Goal: Task Accomplishment & Management: Manage account settings

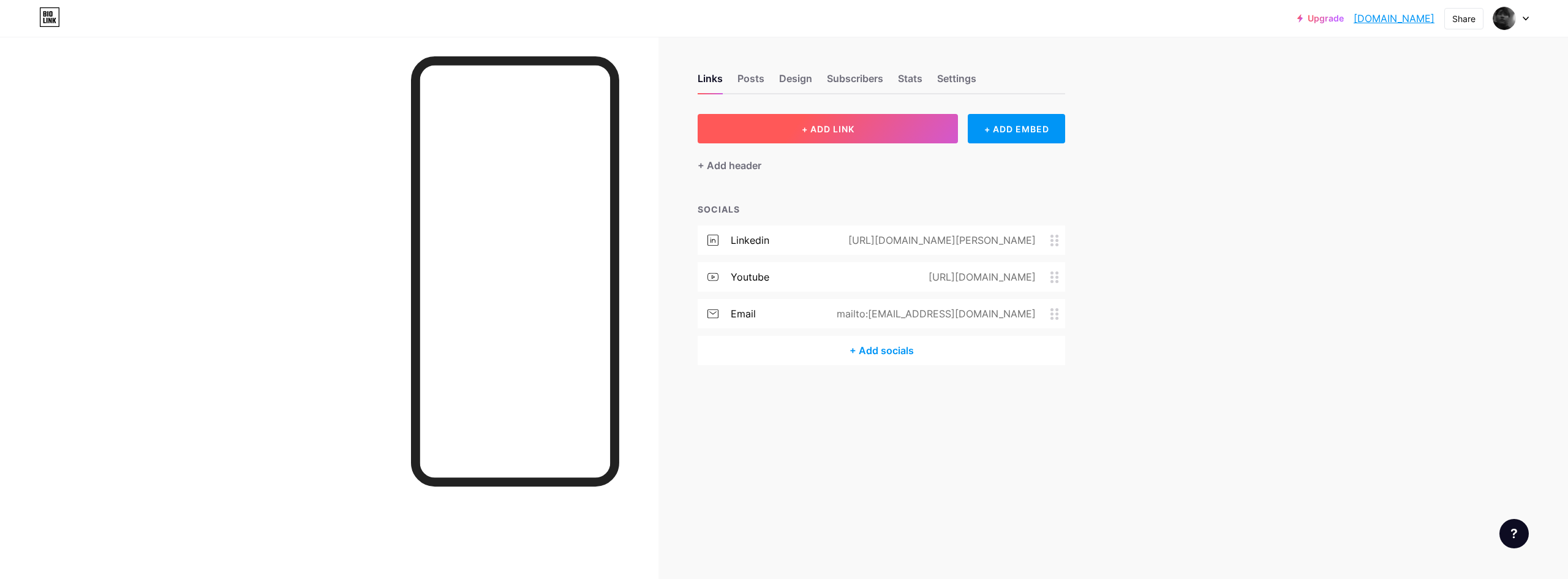
click at [839, 139] on button "+ ADD LINK" at bounding box center [828, 128] width 261 height 29
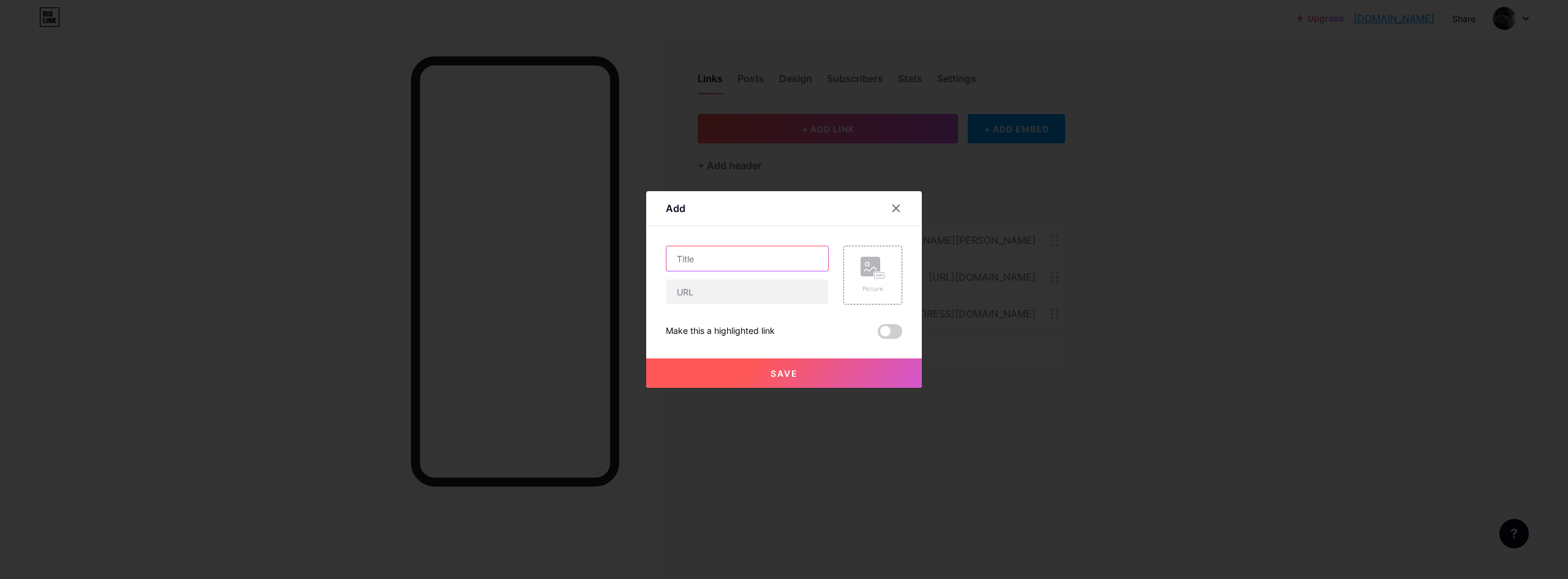
click at [765, 256] on input "text" at bounding box center [747, 259] width 162 height 25
type input "AEJuice"
click at [796, 295] on input "text" at bounding box center [747, 292] width 162 height 25
paste input "[URL][DOMAIN_NAME]"
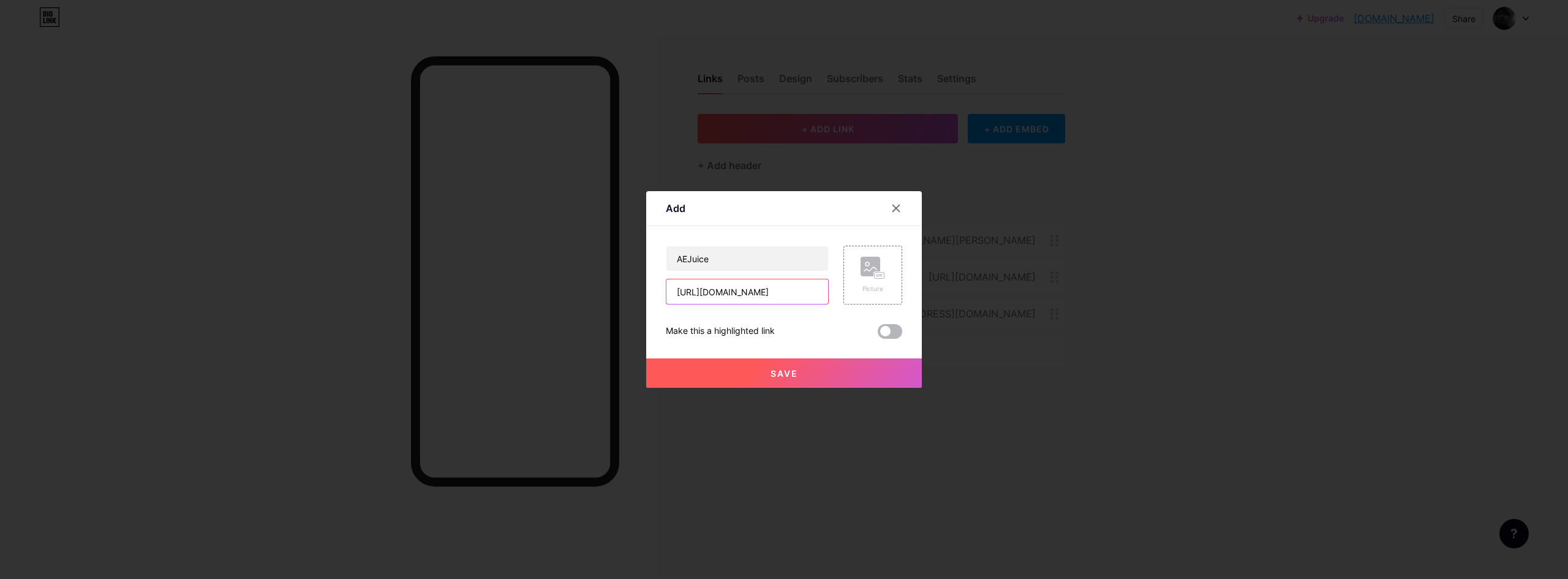
type input "[URL][DOMAIN_NAME]"
click at [888, 336] on span at bounding box center [891, 331] width 25 height 15
click at [878, 335] on input "checkbox" at bounding box center [878, 335] width 0 height 0
click at [871, 370] on button "Save" at bounding box center [784, 373] width 276 height 29
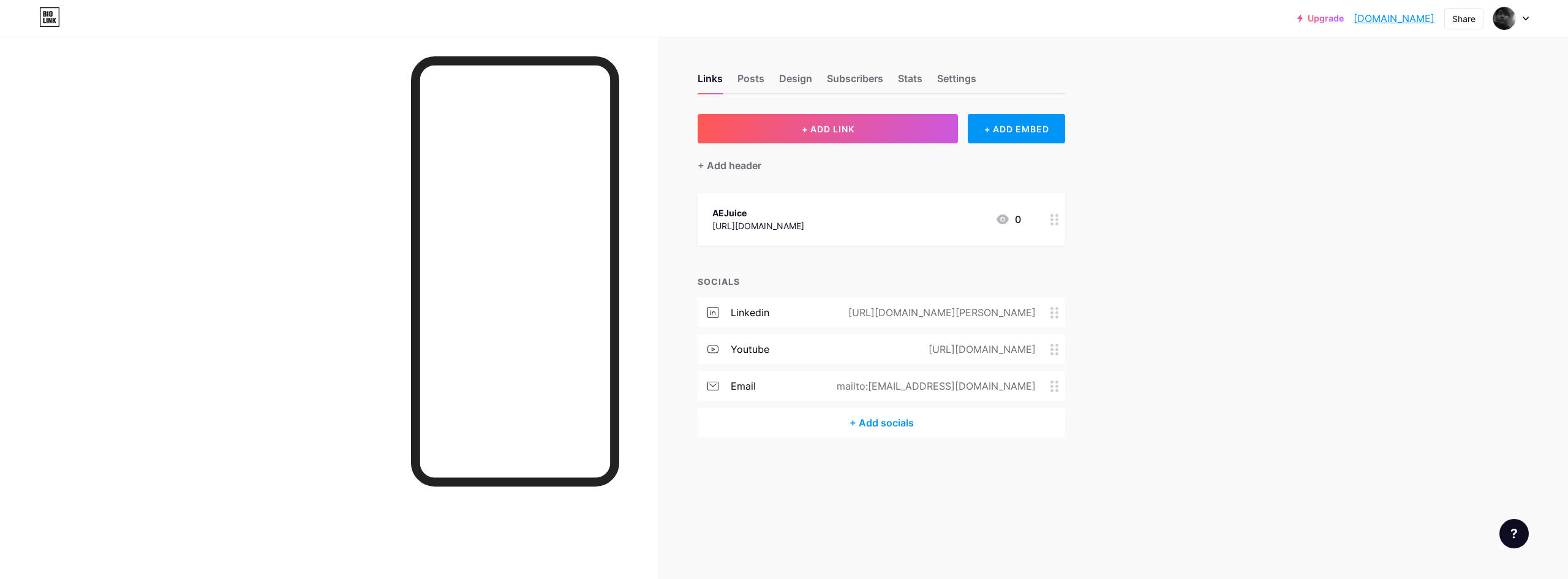
click at [804, 221] on div "[URL][DOMAIN_NAME]" at bounding box center [758, 225] width 92 height 12
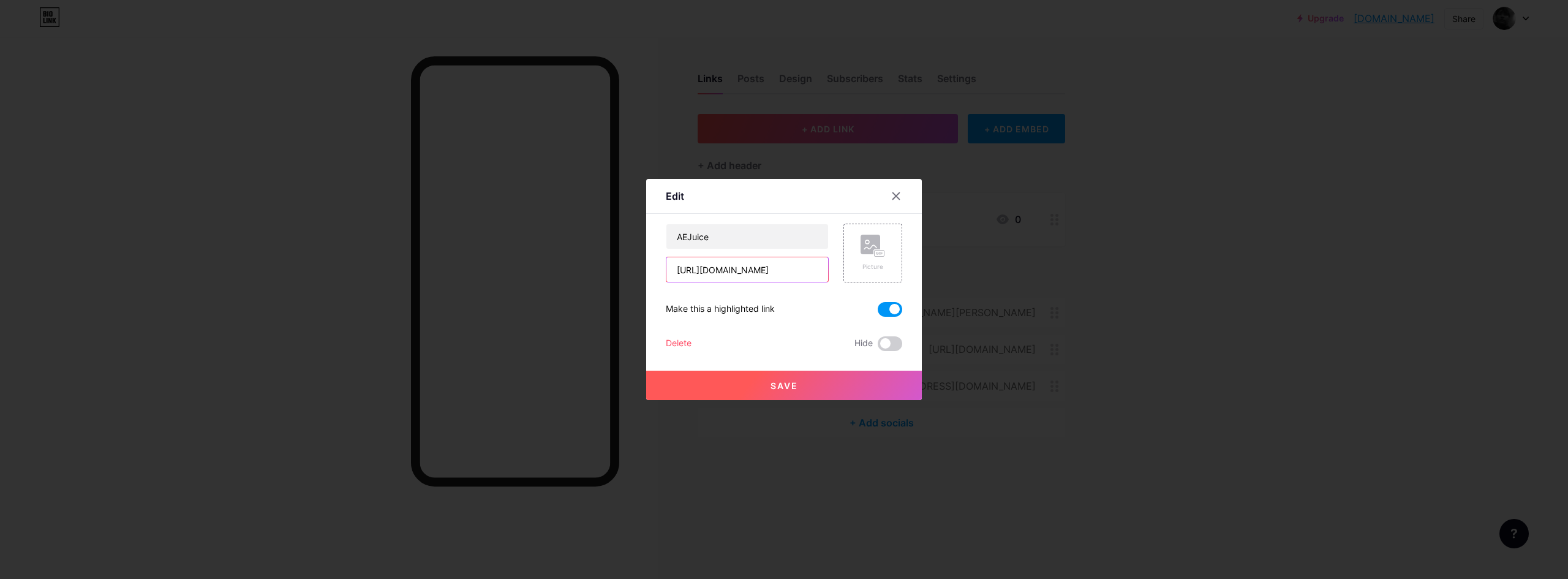
click at [808, 275] on input "[URL][DOMAIN_NAME]" at bounding box center [747, 270] width 162 height 25
click at [812, 276] on input "[URL][DOMAIN_NAME]" at bounding box center [747, 270] width 162 height 25
paste input "?ref=sahilranaco"
type input "[URL][DOMAIN_NAME]"
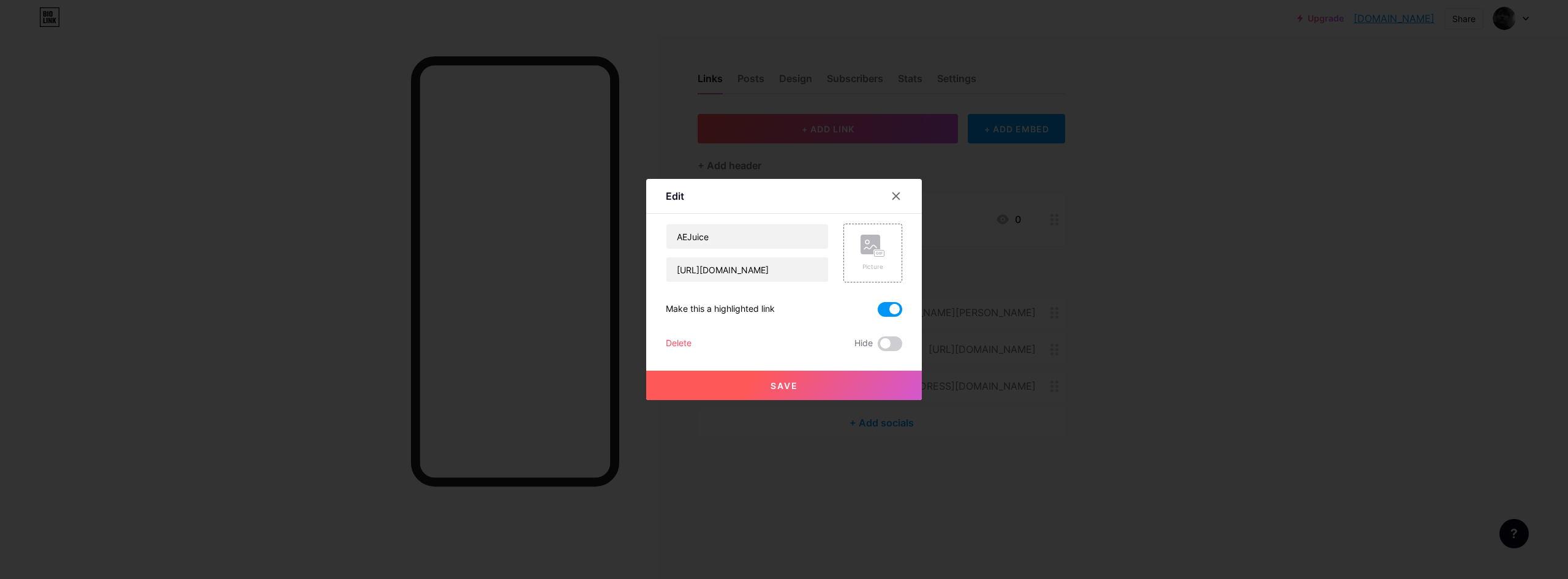
click at [813, 379] on button "Save" at bounding box center [784, 385] width 276 height 29
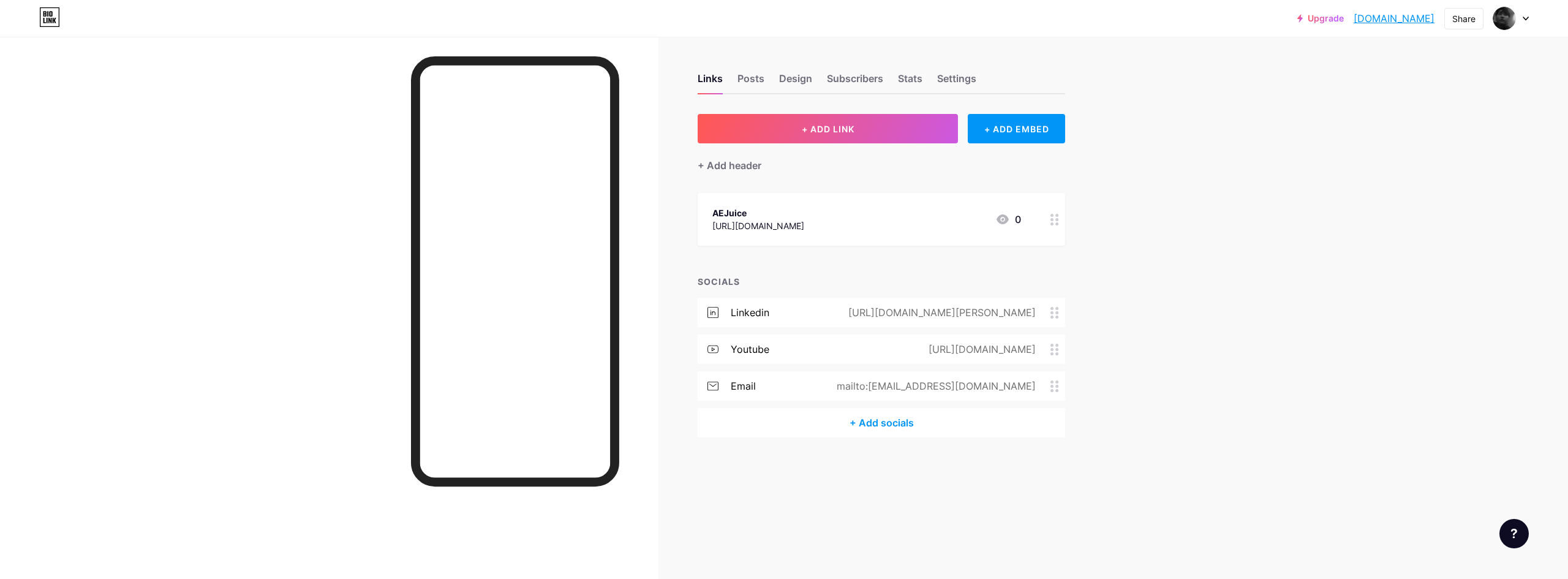
click at [896, 227] on div "AEJuice https://aejuice.com/?ref=sahilranaco 0" at bounding box center [867, 219] width 309 height 28
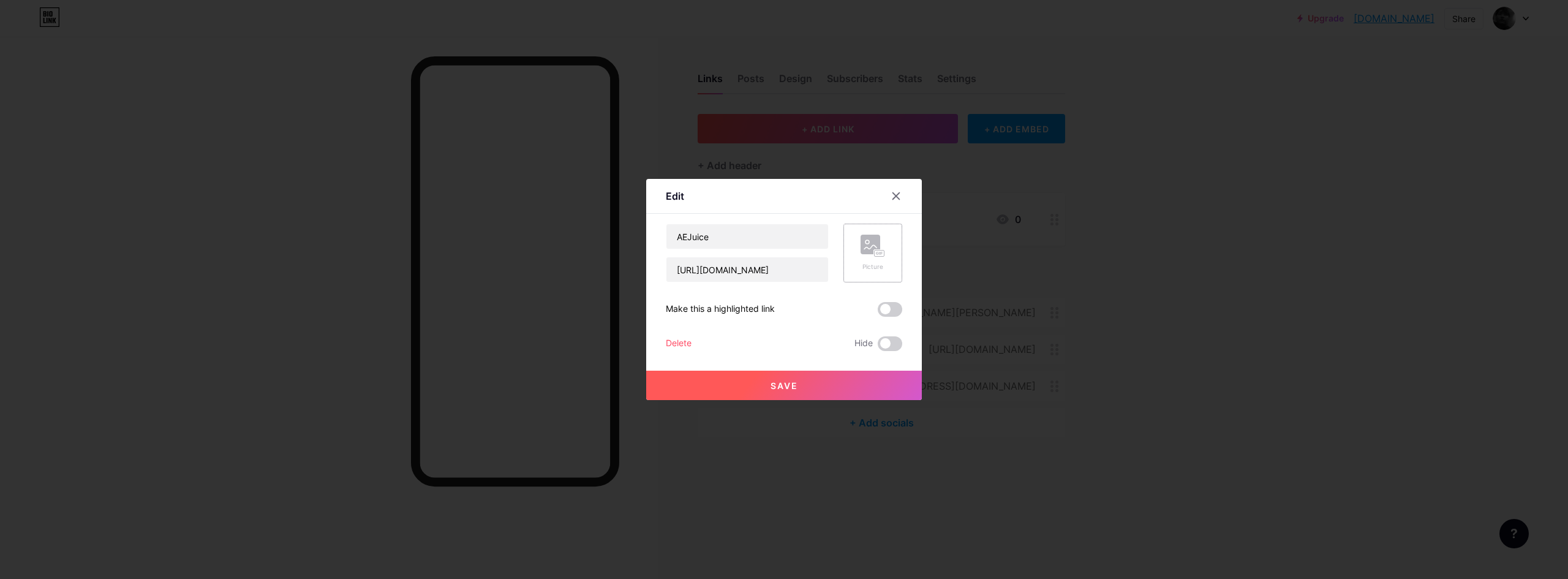
click at [887, 261] on div "Picture" at bounding box center [872, 253] width 59 height 59
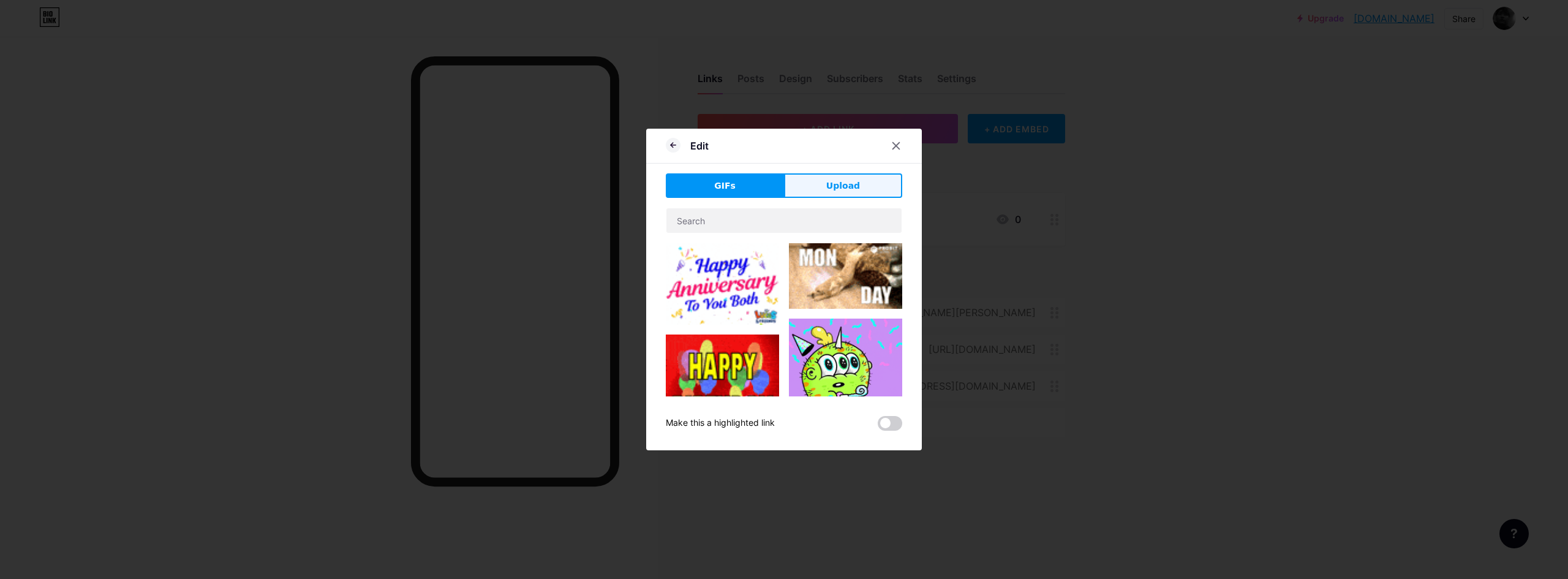
click at [823, 189] on button "Upload" at bounding box center [843, 186] width 118 height 25
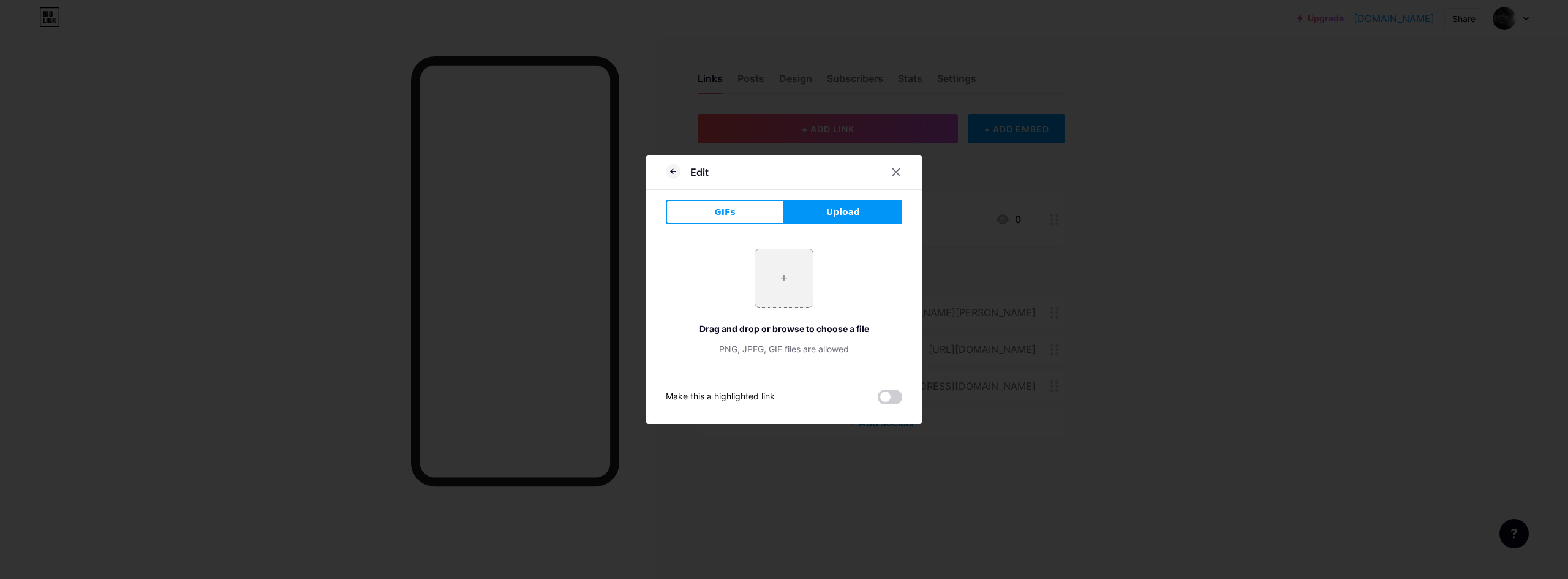
click at [778, 271] on input "file" at bounding box center [784, 277] width 57 height 57
type input "C:\fakepath\unnamed (1).png"
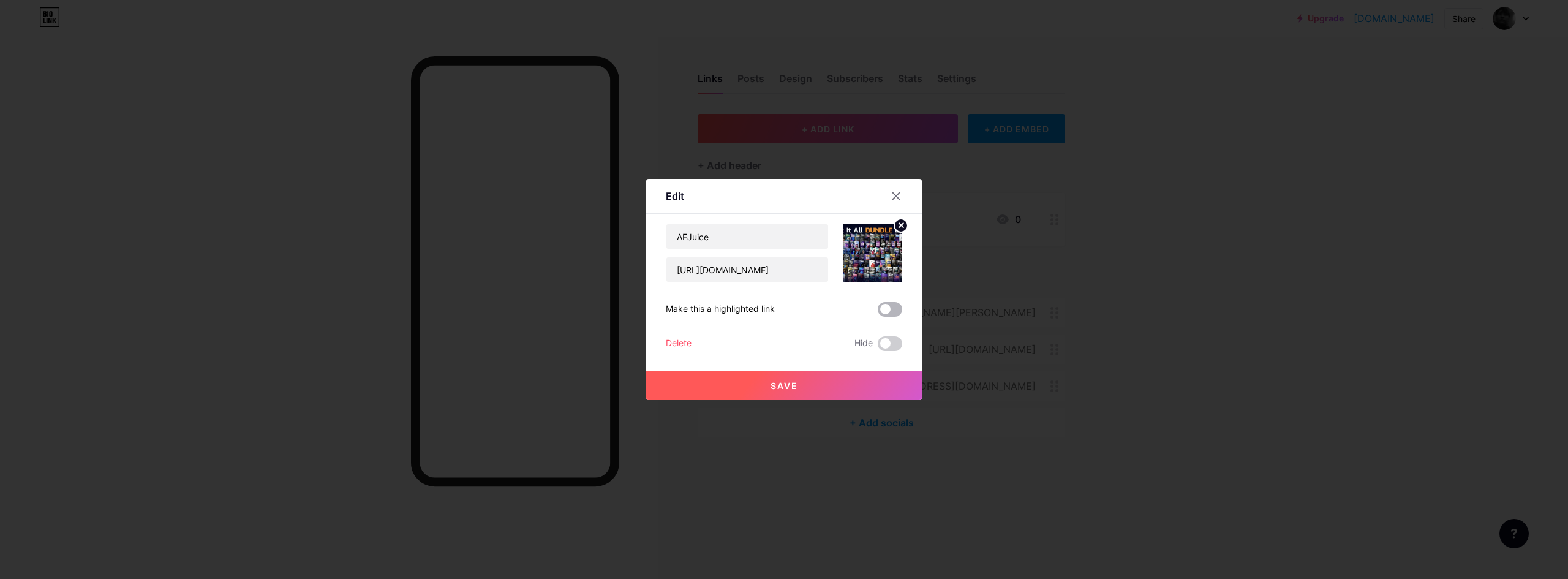
click at [887, 316] on span at bounding box center [891, 310] width 25 height 15
click at [878, 312] on input "checkbox" at bounding box center [878, 312] width 0 height 0
click at [878, 379] on button "Save" at bounding box center [784, 385] width 276 height 29
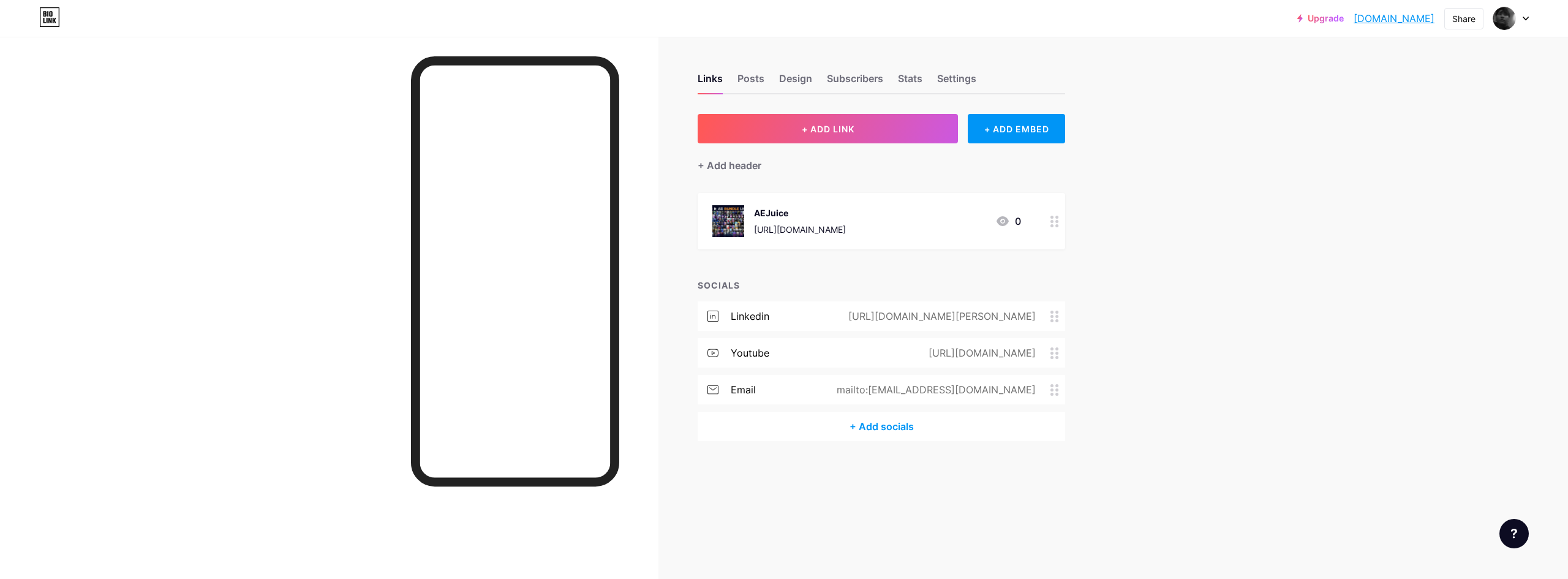
click at [1057, 224] on circle at bounding box center [1058, 226] width 3 height 3
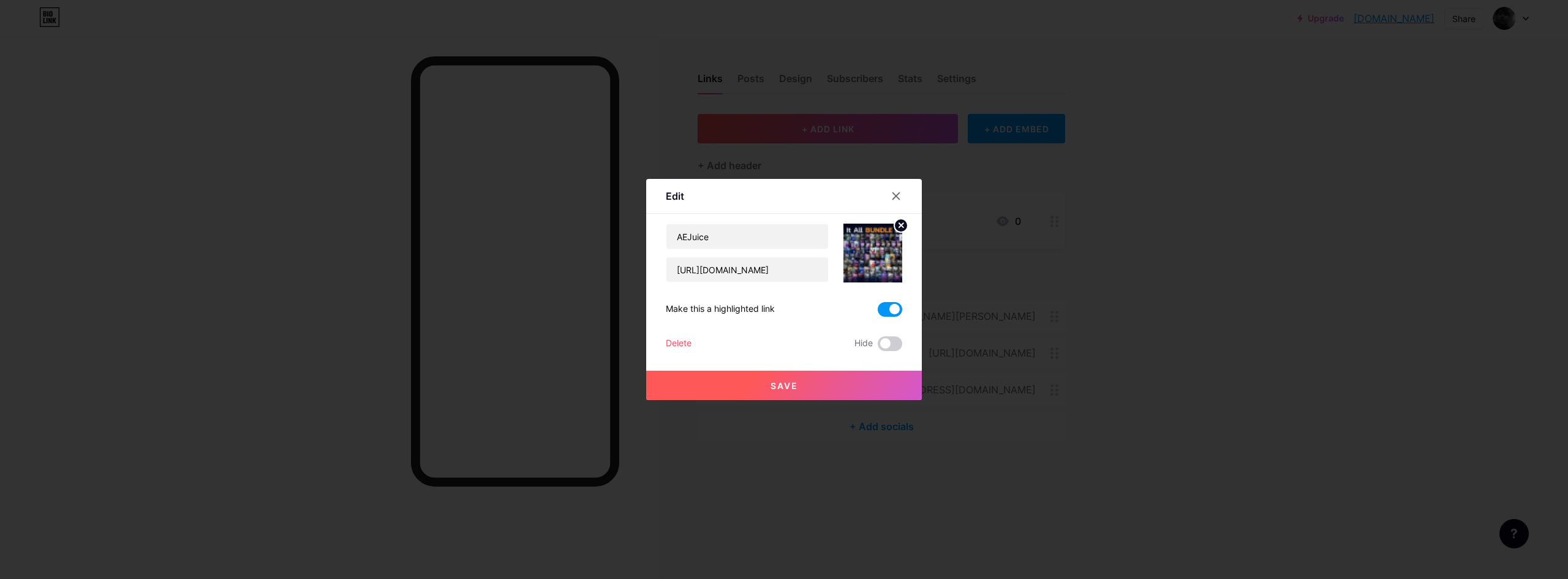
click at [893, 306] on span at bounding box center [891, 310] width 25 height 15
click at [878, 312] on input "checkbox" at bounding box center [878, 312] width 0 height 0
click at [863, 383] on button "Save" at bounding box center [784, 385] width 276 height 29
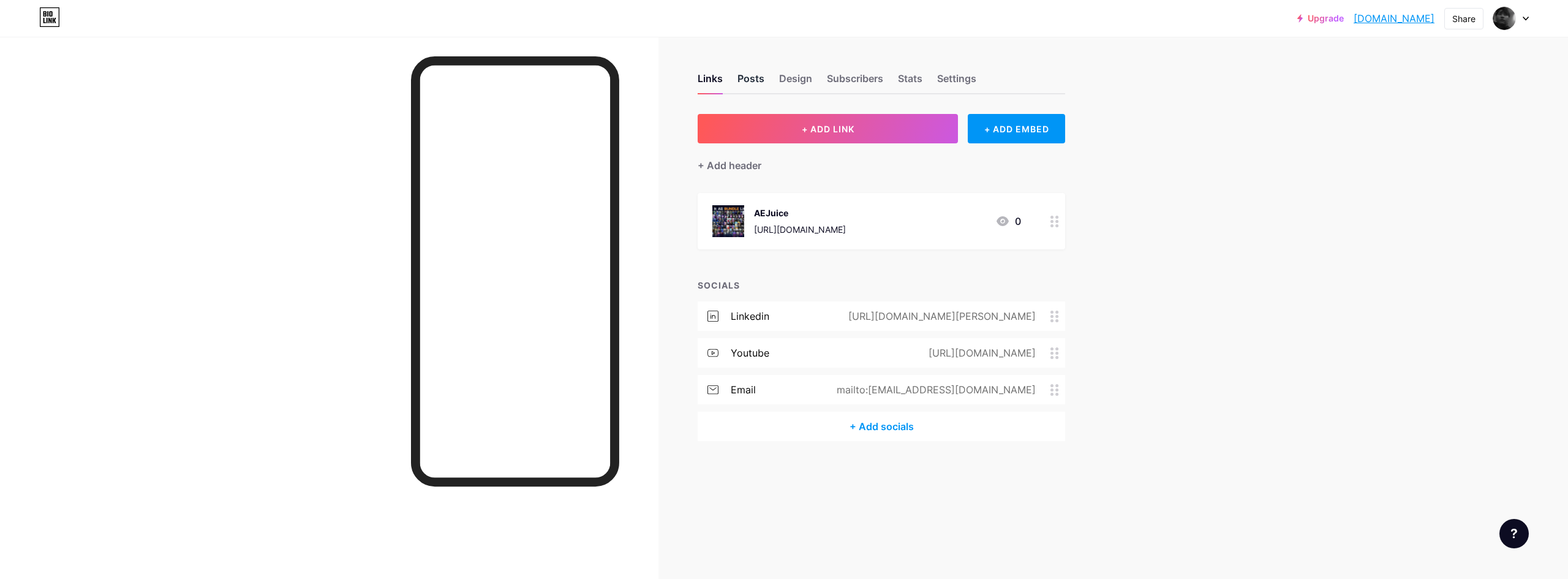
click at [757, 84] on div "Posts" at bounding box center [751, 82] width 27 height 22
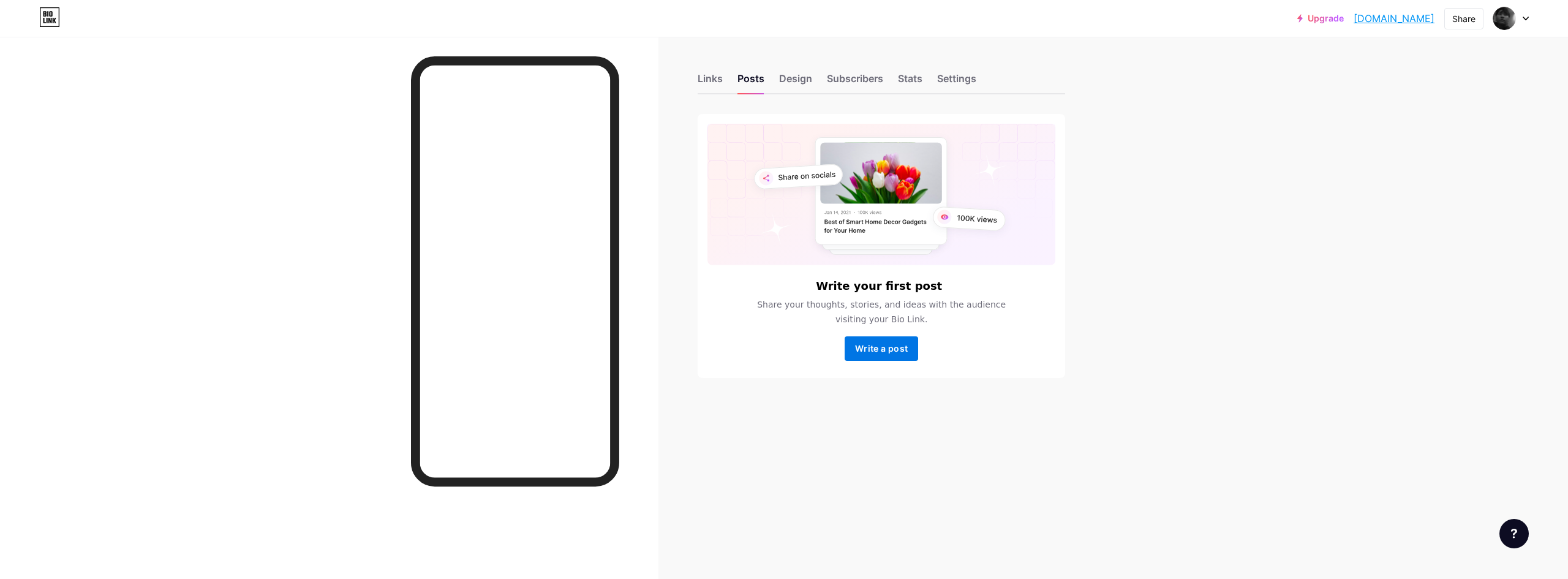
click at [878, 336] on button "Write a post" at bounding box center [882, 349] width 74 height 25
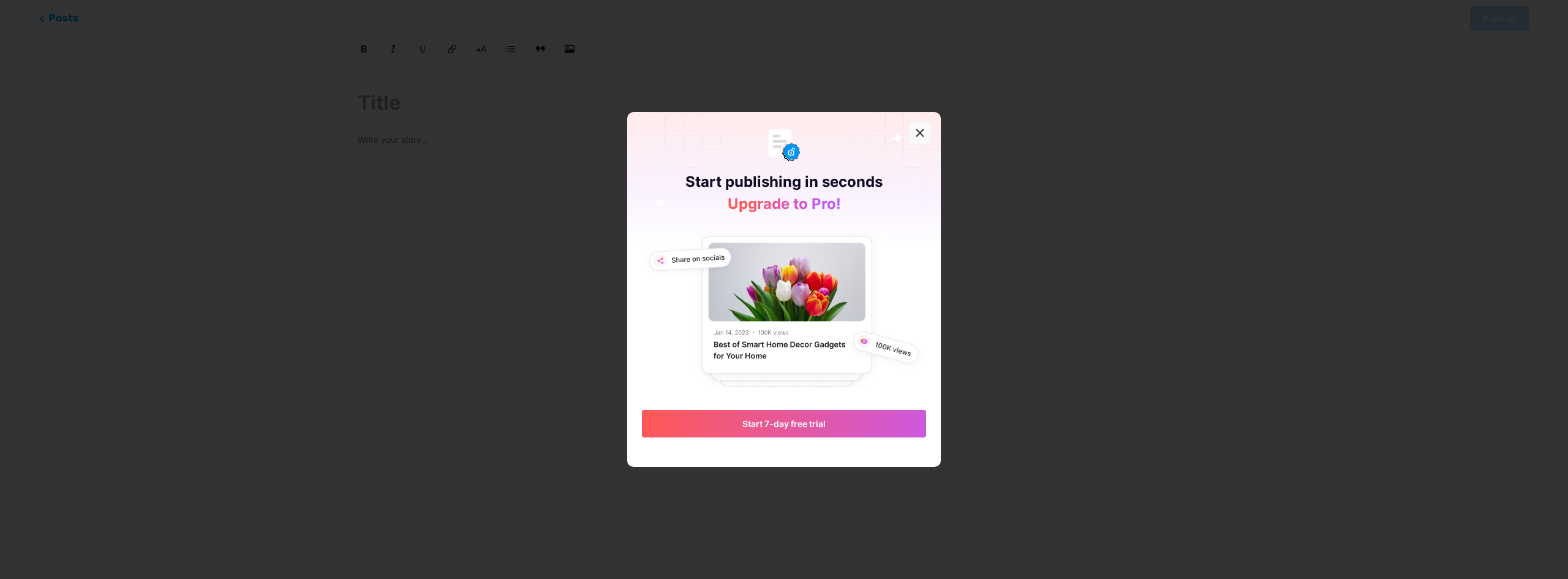
click at [923, 134] on icon at bounding box center [921, 133] width 10 height 10
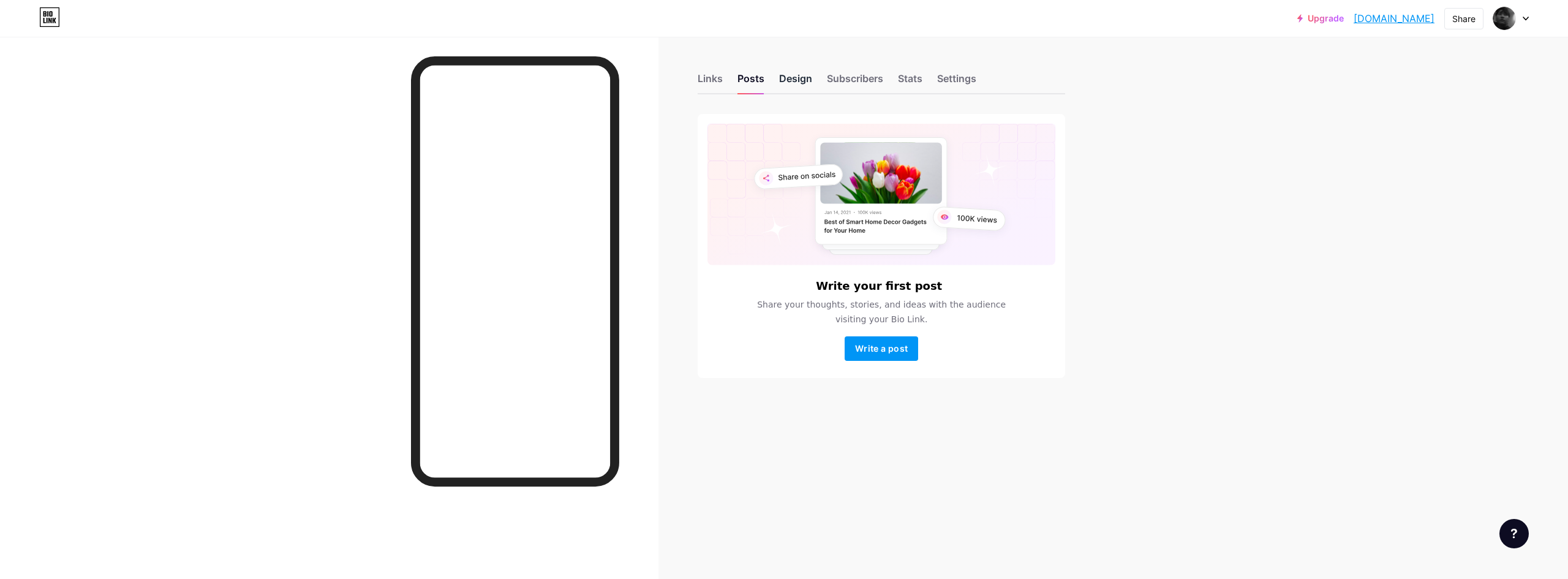
click at [802, 88] on div "Design" at bounding box center [796, 82] width 33 height 22
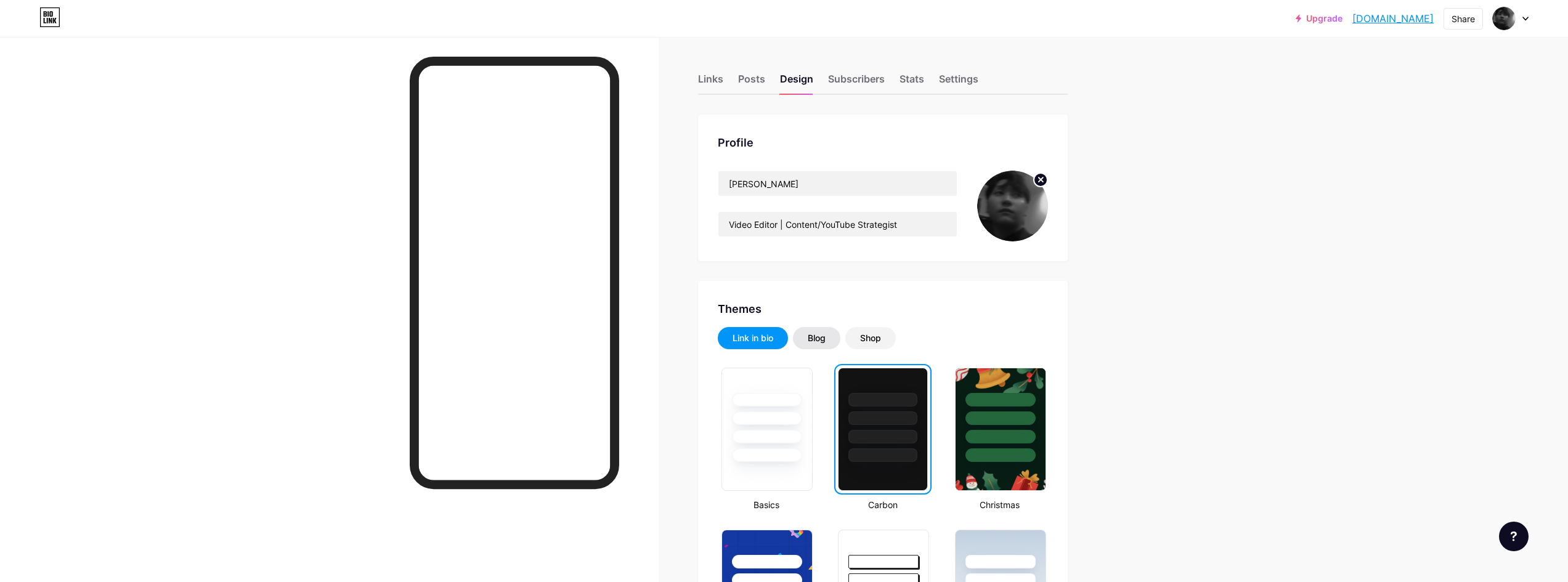
click at [820, 345] on div "Blog" at bounding box center [817, 338] width 48 height 23
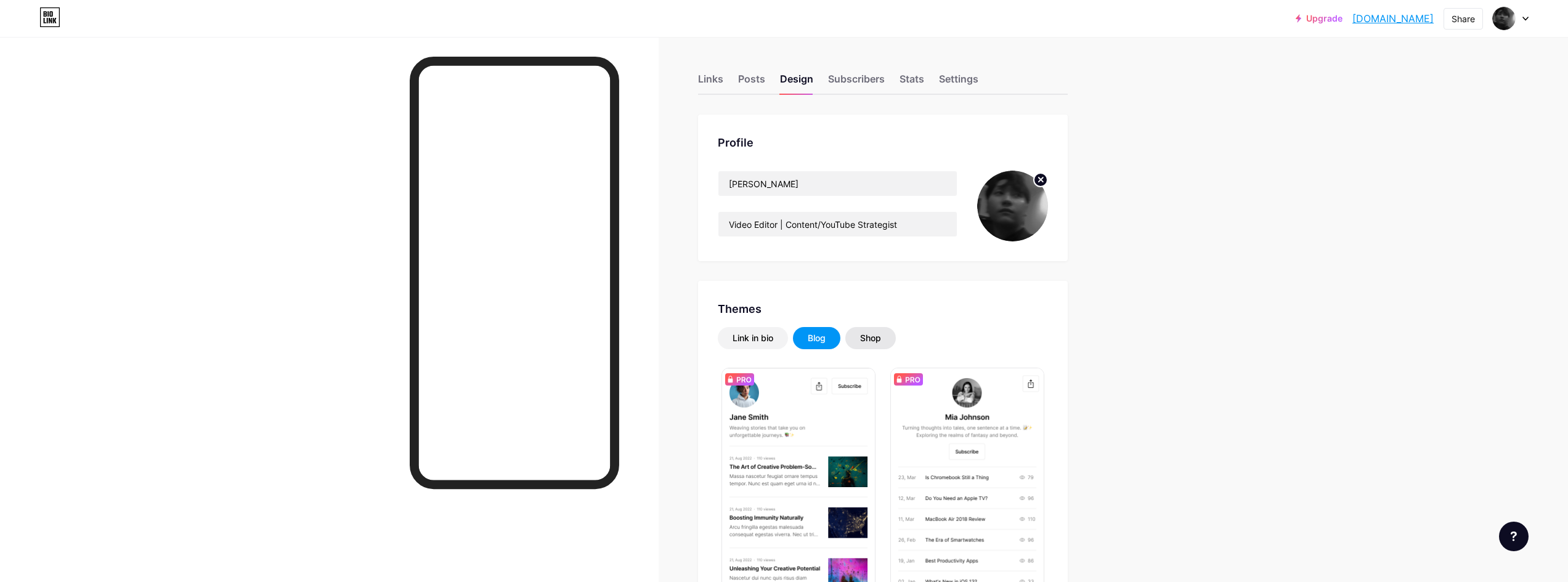
click at [862, 336] on div "Shop" at bounding box center [871, 338] width 51 height 23
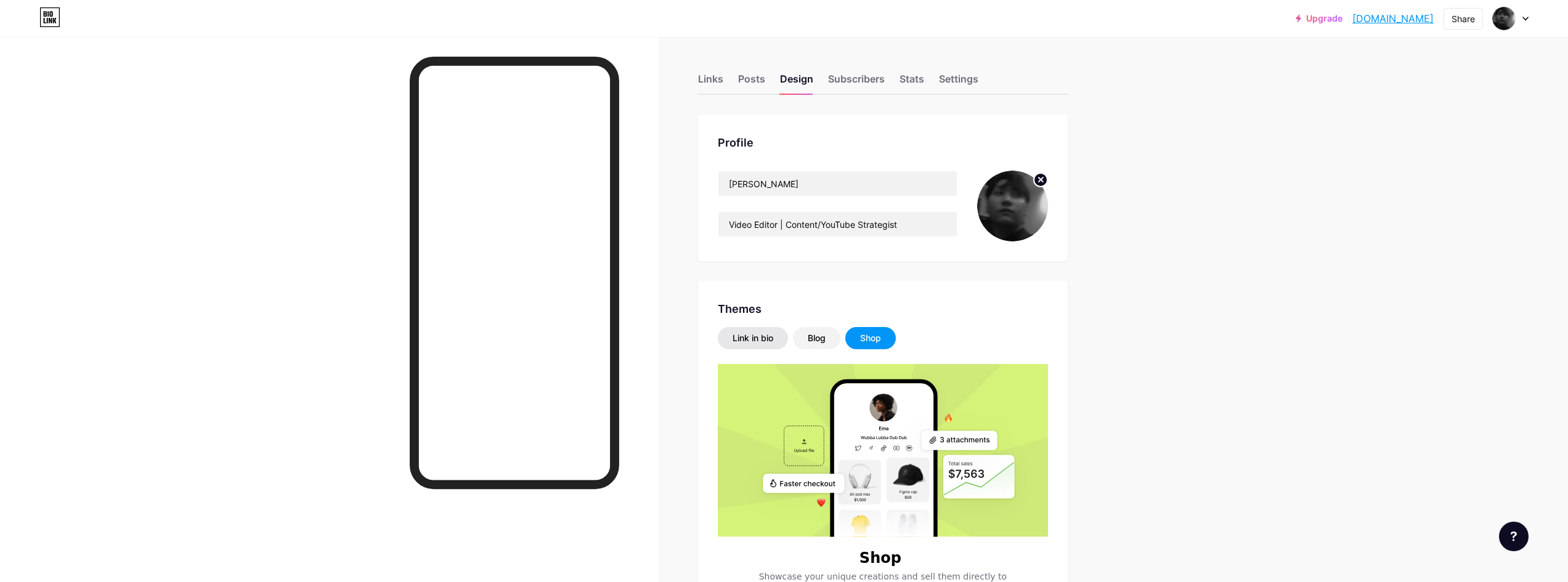
click at [751, 334] on div "Link in bio" at bounding box center [752, 338] width 41 height 13
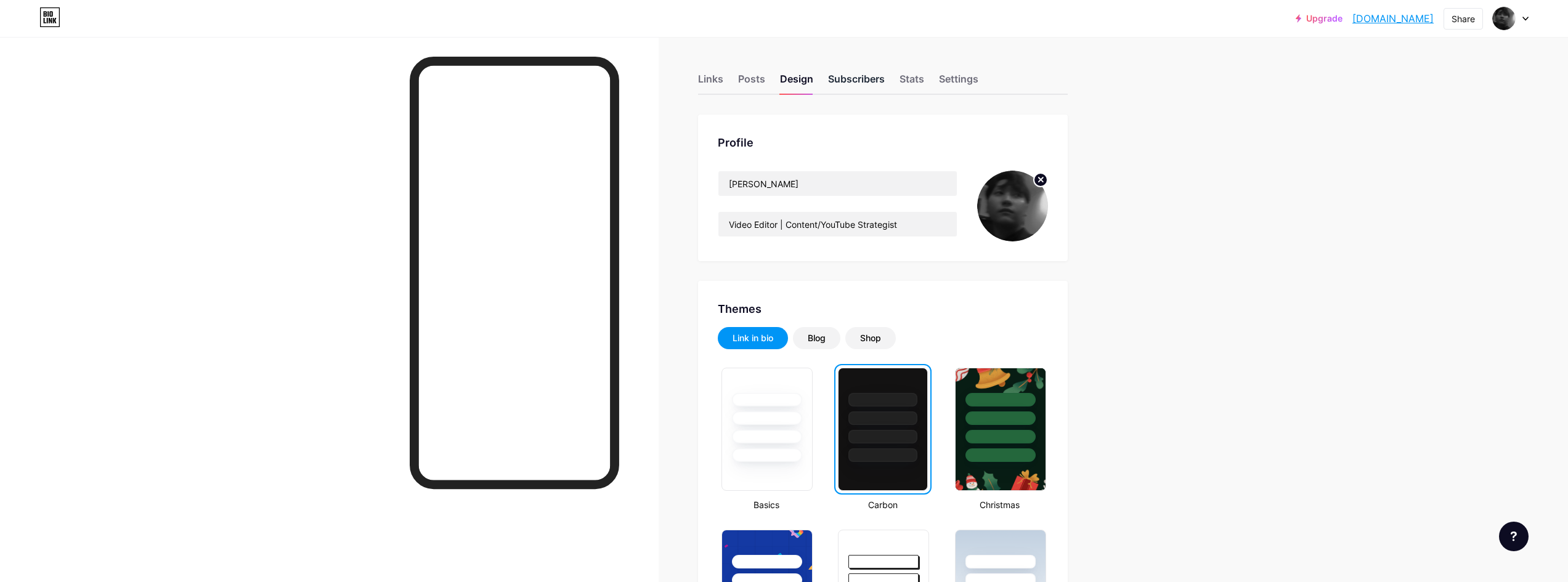
click at [862, 73] on div "Subscribers" at bounding box center [857, 83] width 57 height 23
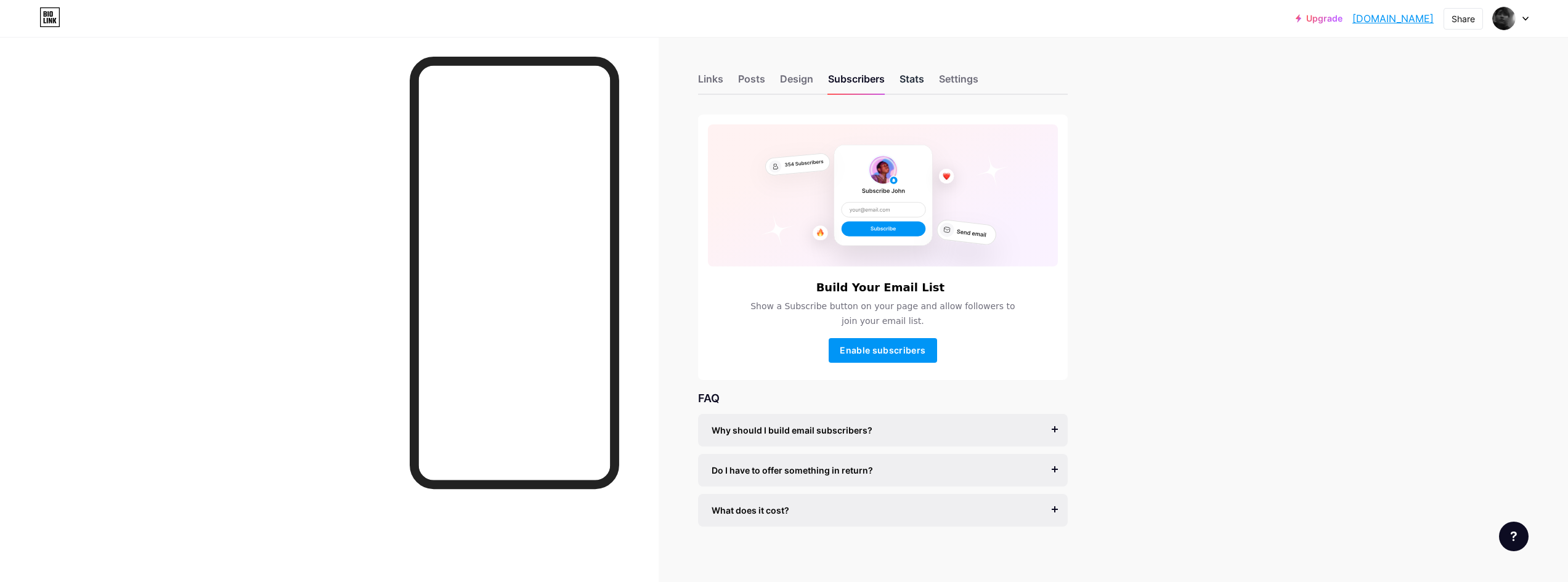
click at [913, 81] on div "Stats" at bounding box center [912, 83] width 25 height 23
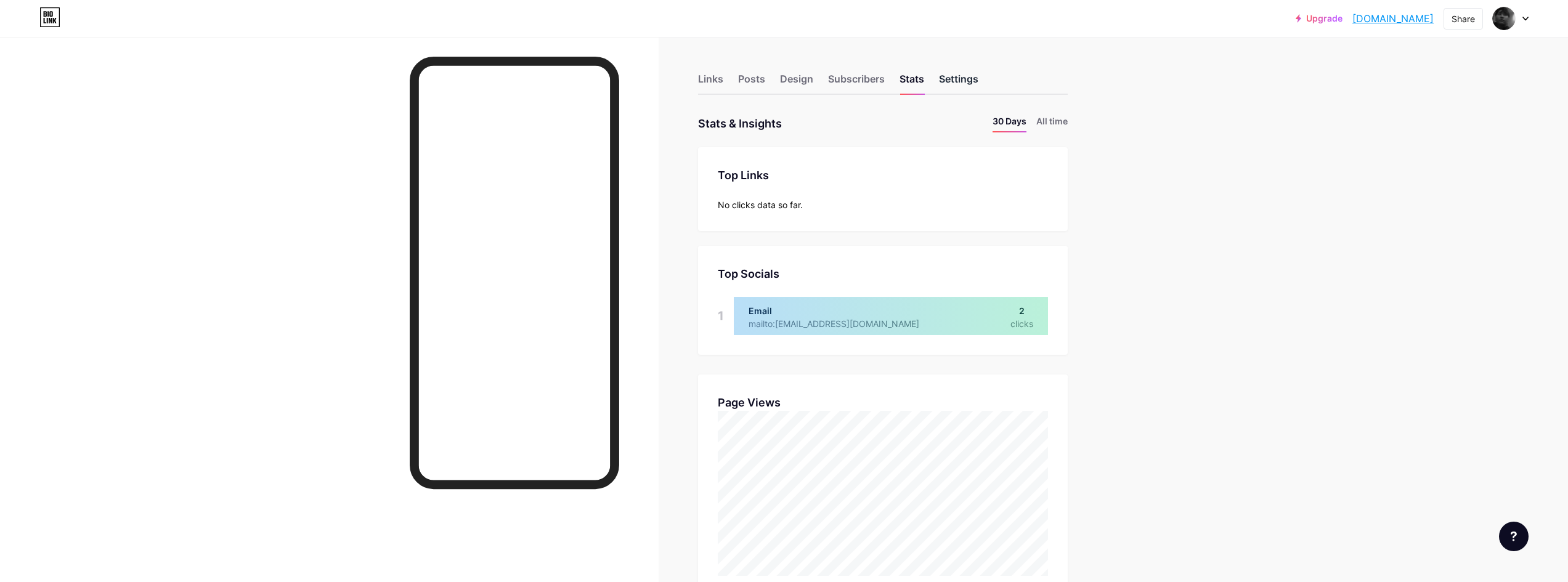
scroll to position [582, 1568]
click at [965, 78] on div "Settings" at bounding box center [959, 83] width 39 height 23
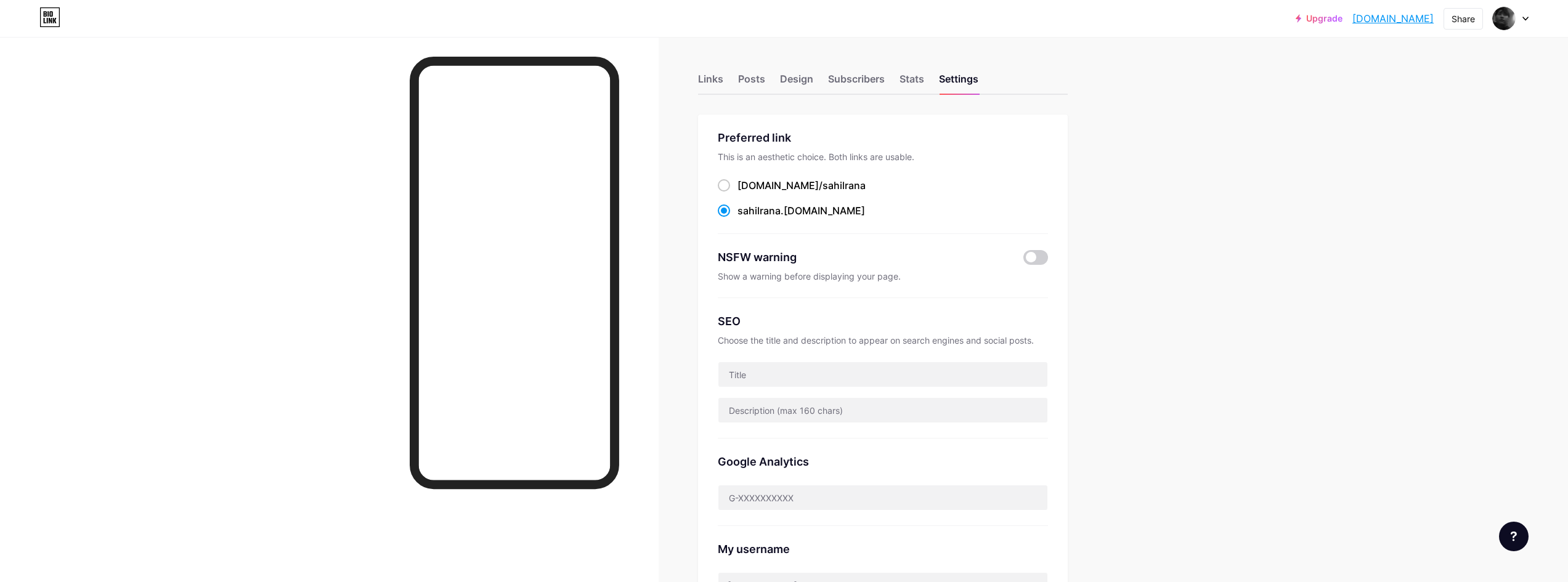
click at [734, 81] on div "Links Posts Design Subscribers Stats Settings" at bounding box center [883, 73] width 370 height 43
click at [720, 81] on div "Links" at bounding box center [711, 83] width 25 height 23
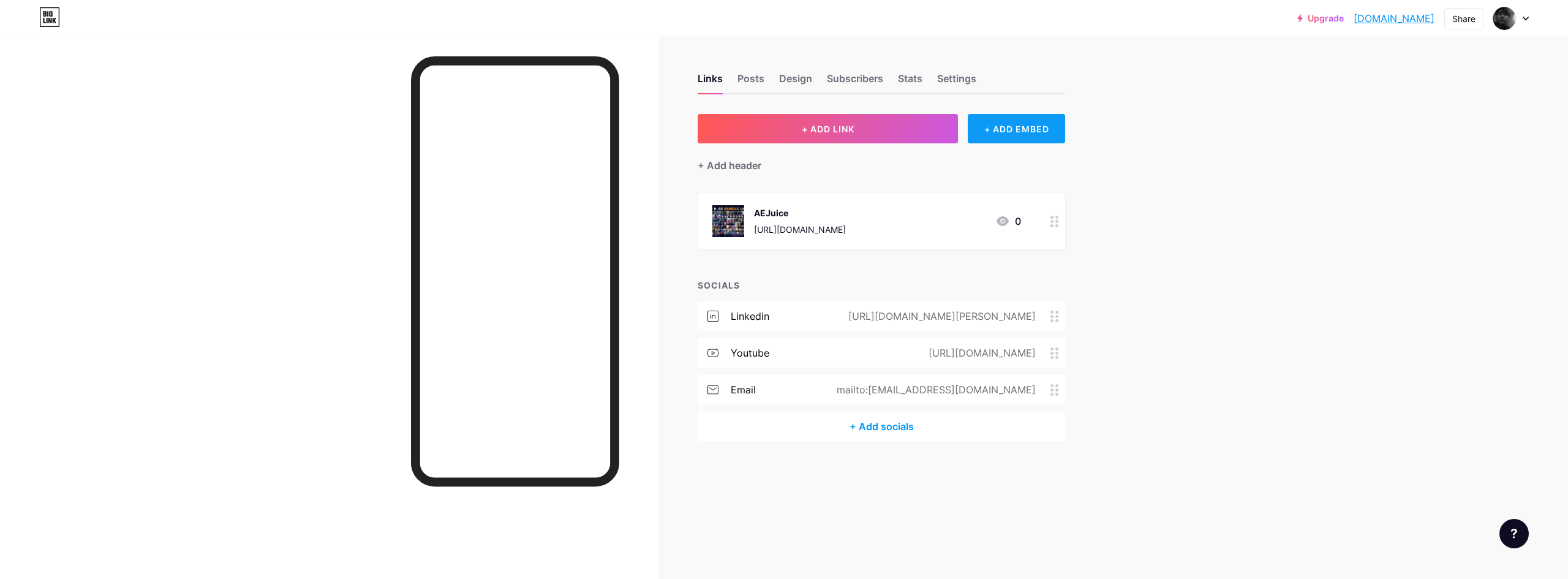
click at [984, 129] on div "+ ADD EMBED" at bounding box center [1016, 128] width 97 height 29
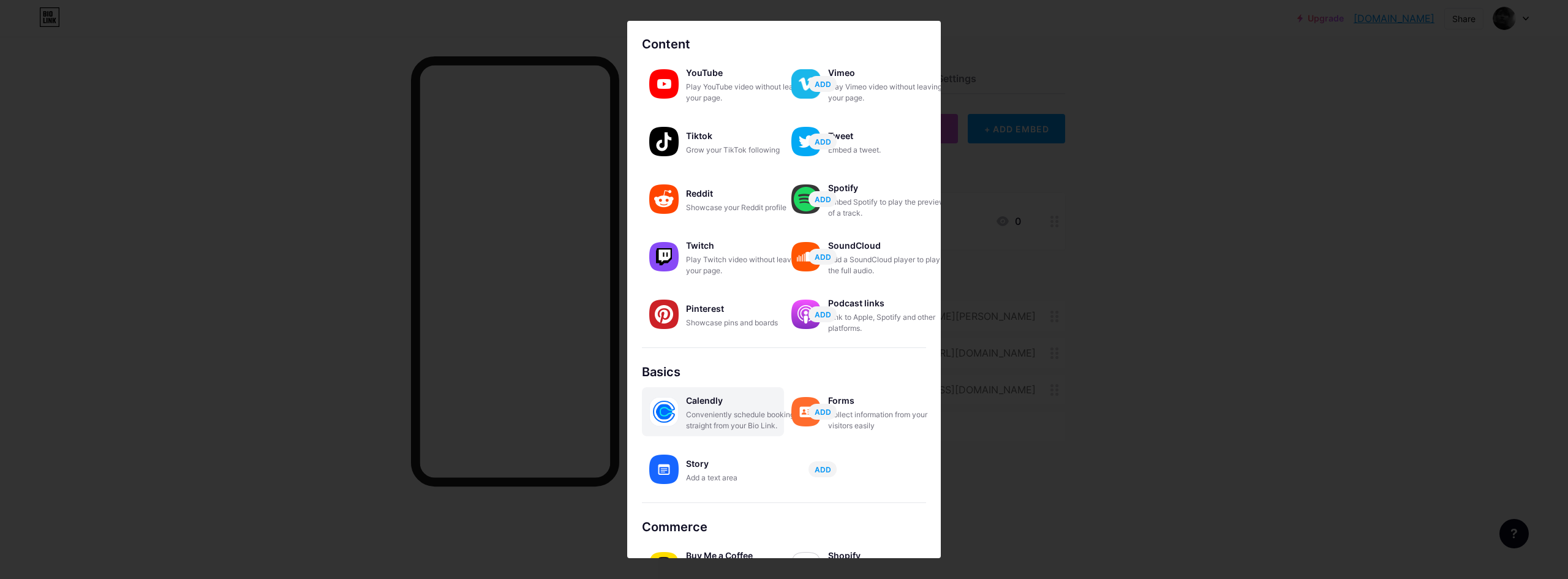
scroll to position [87, 0]
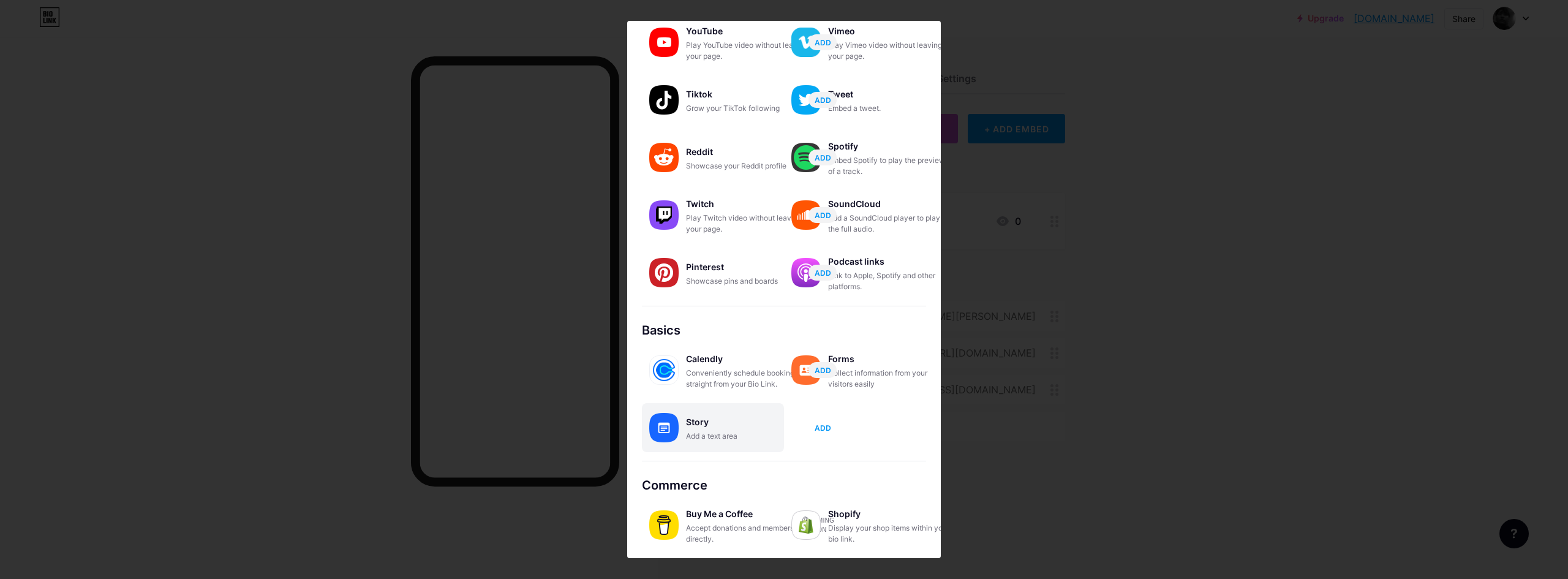
click at [826, 432] on span "ADD" at bounding box center [823, 428] width 17 height 11
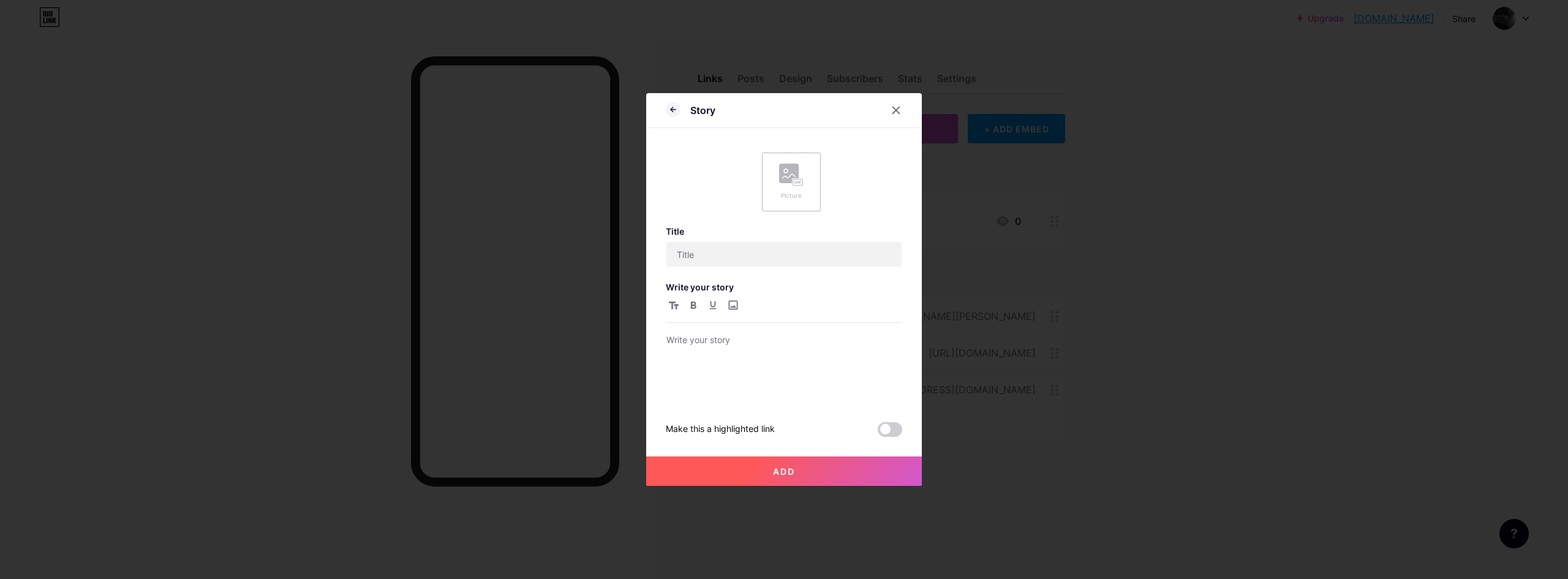
click at [802, 184] on rect at bounding box center [799, 182] width 10 height 6
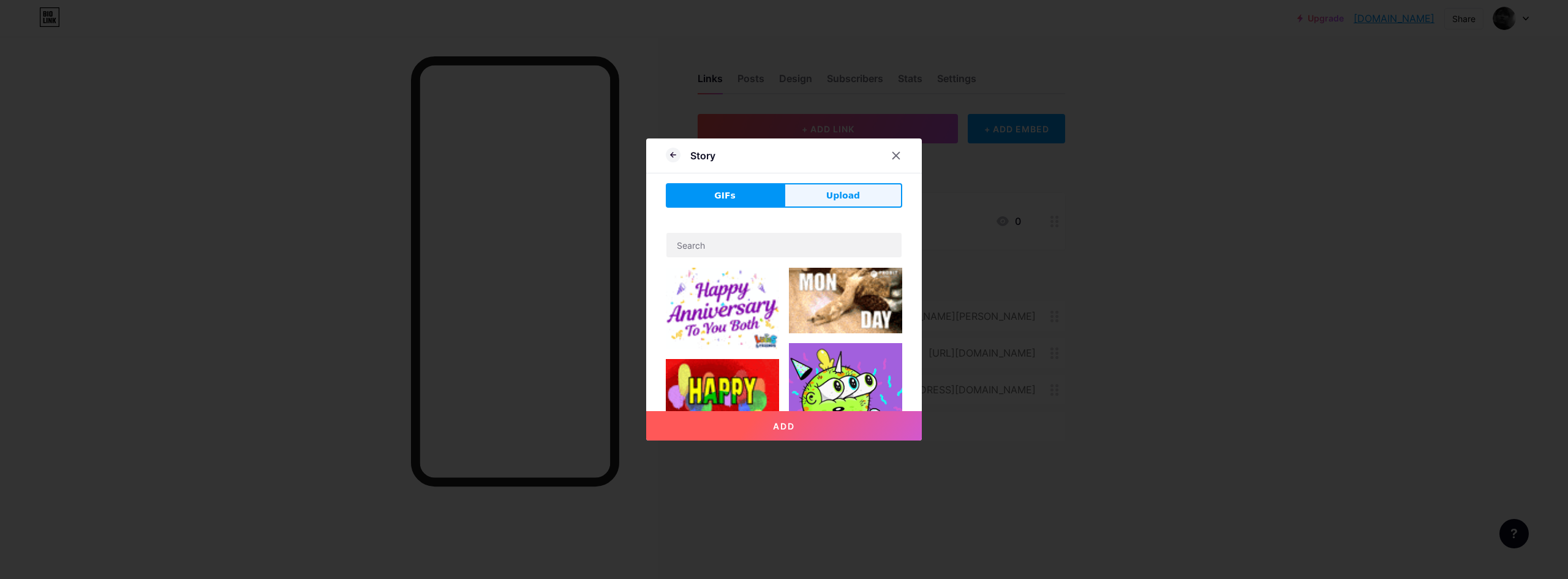
click at [813, 204] on button "Upload" at bounding box center [843, 196] width 118 height 25
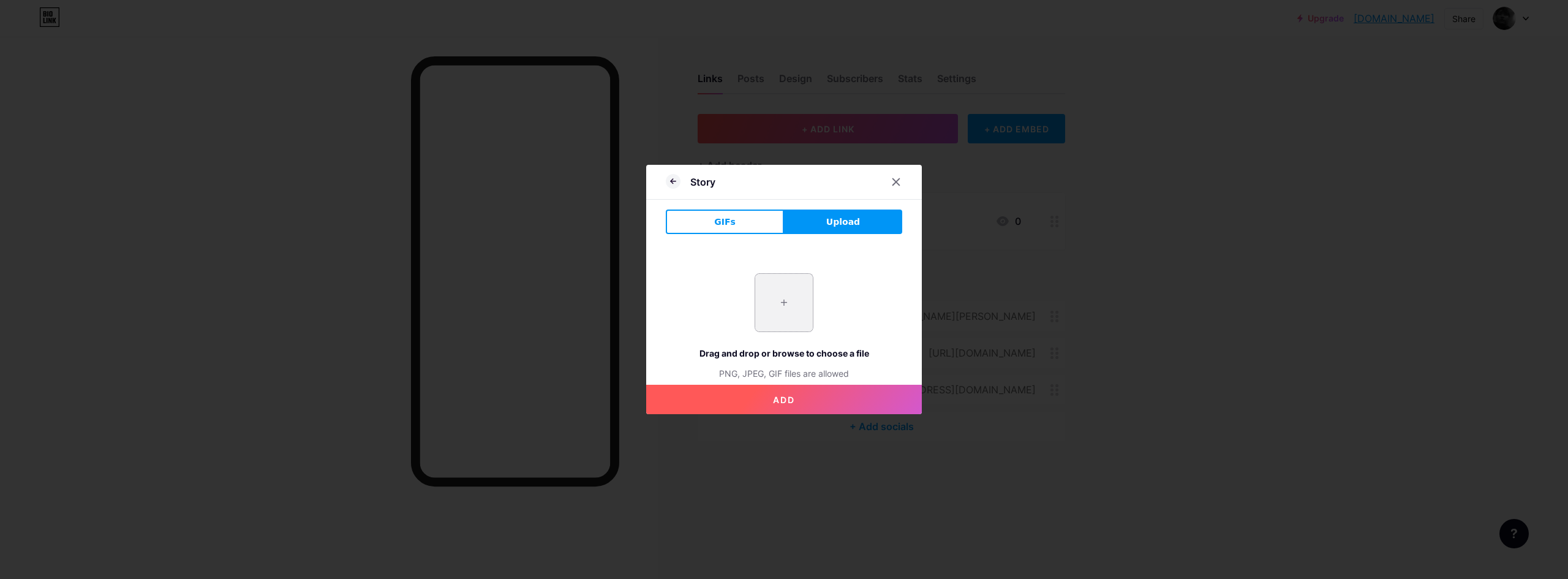
click at [784, 316] on input "file" at bounding box center [784, 302] width 57 height 57
type input "C:\fakepath\unnamed (1).png"
click at [608, 260] on div at bounding box center [784, 289] width 1568 height 579
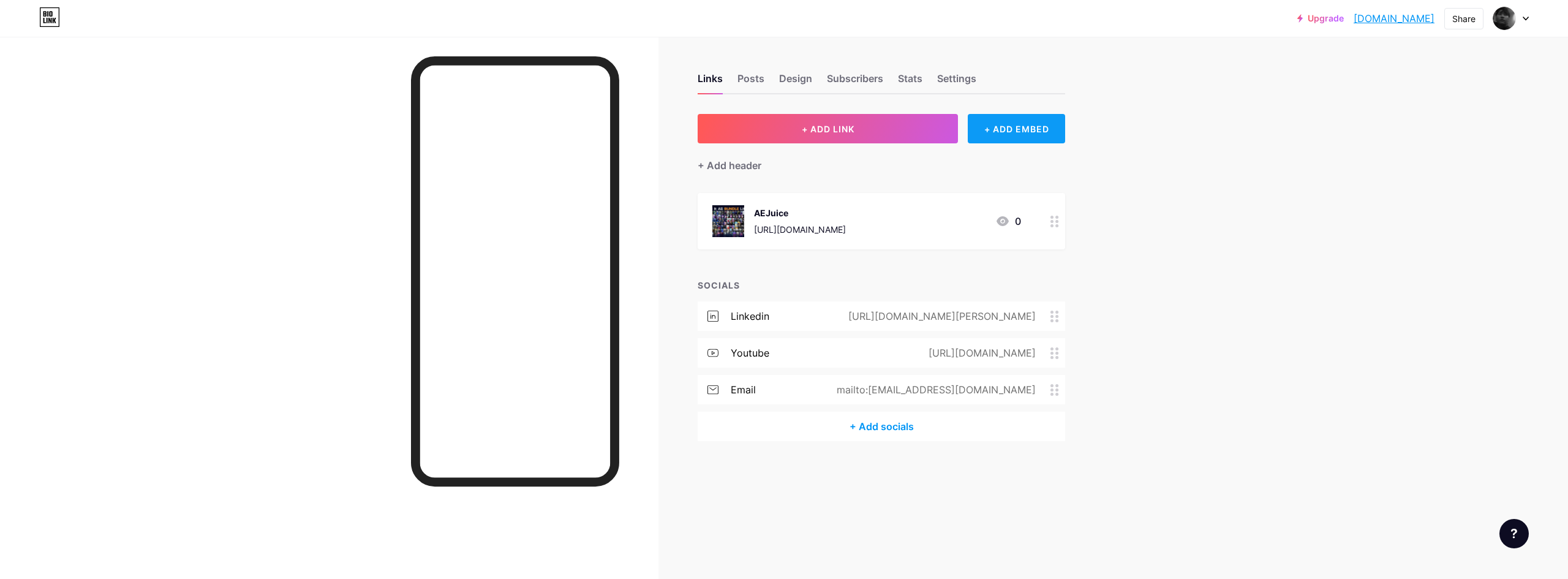
click at [1002, 126] on div "+ ADD EMBED" at bounding box center [1016, 128] width 97 height 29
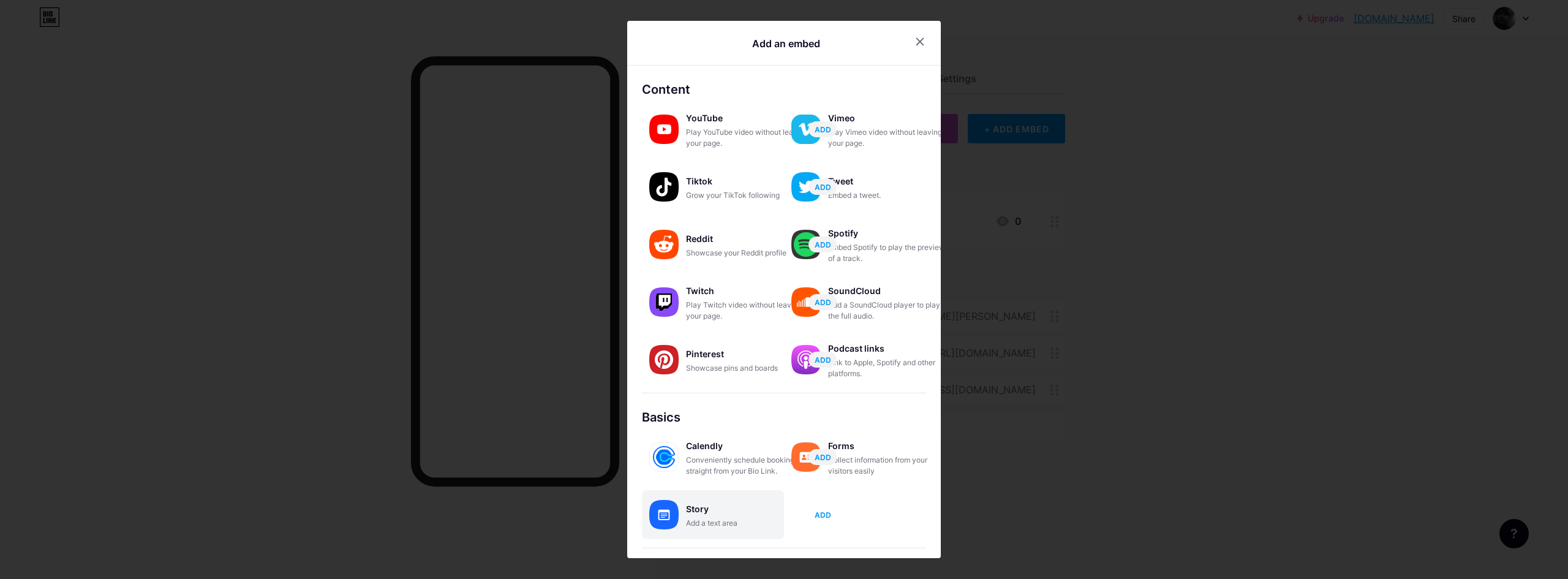
click at [824, 520] on span "ADD" at bounding box center [823, 515] width 17 height 11
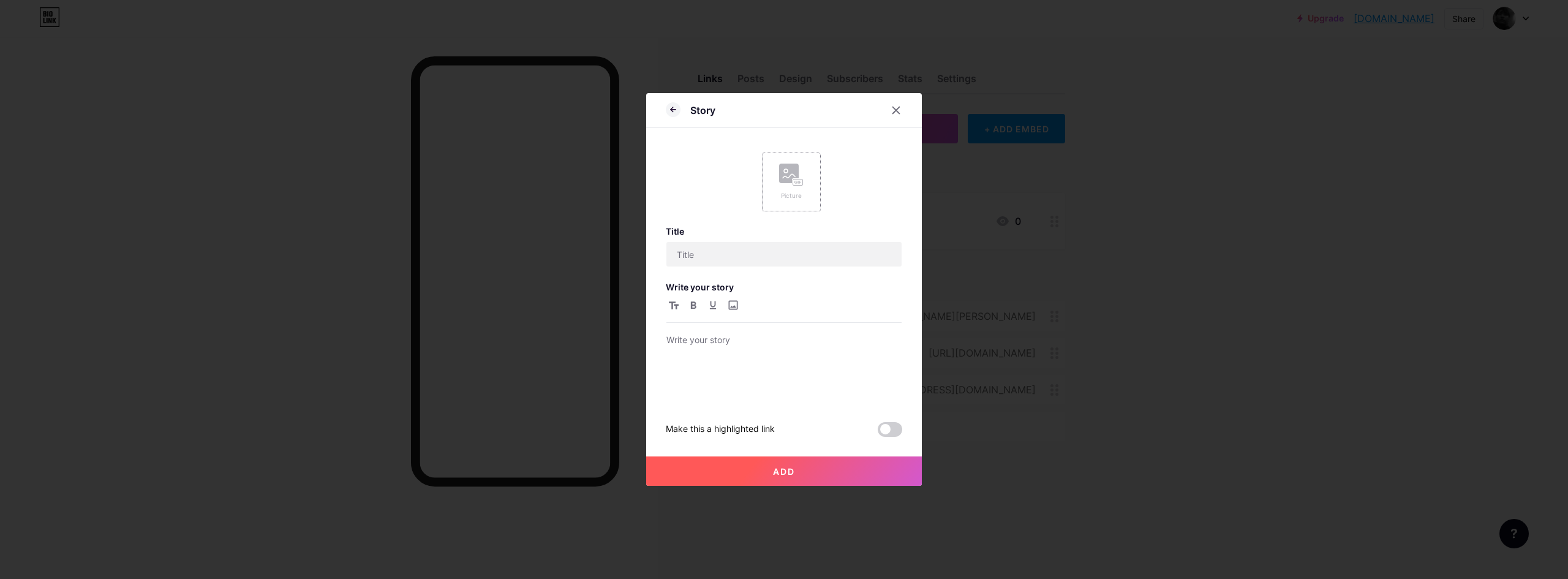
click at [794, 192] on div "Picture" at bounding box center [792, 195] width 25 height 9
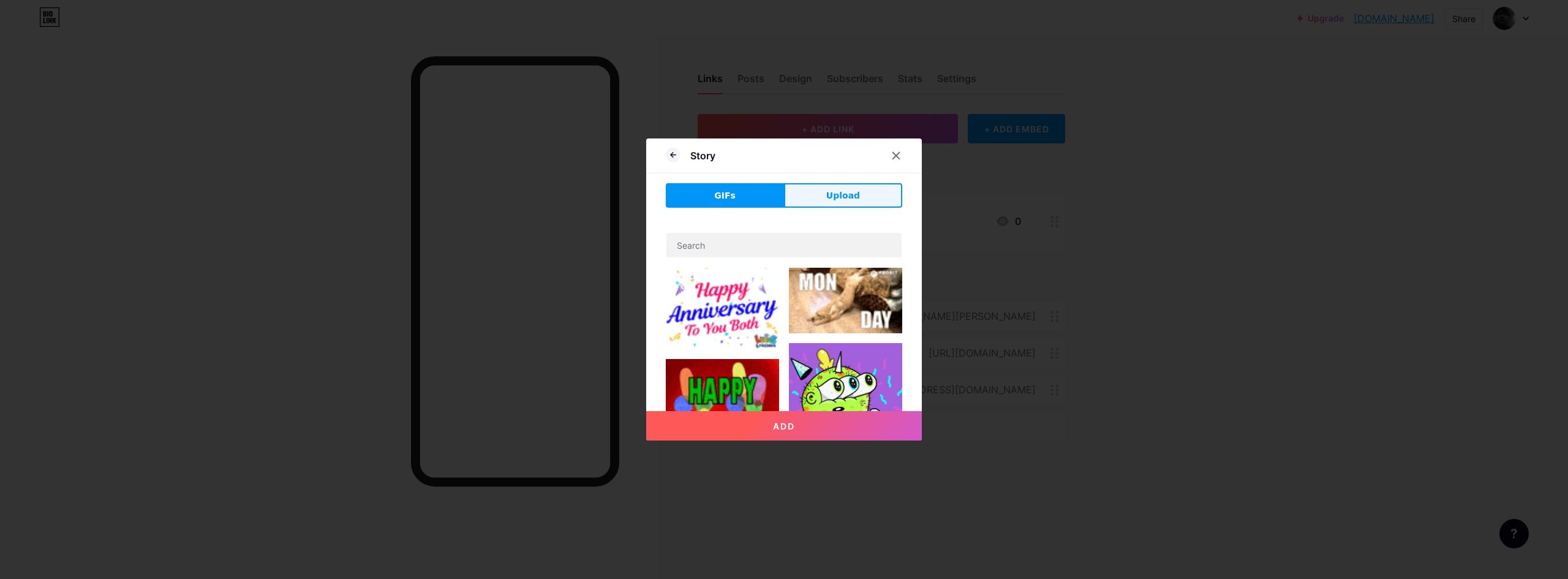
click at [833, 193] on span "Upload" at bounding box center [843, 195] width 34 height 12
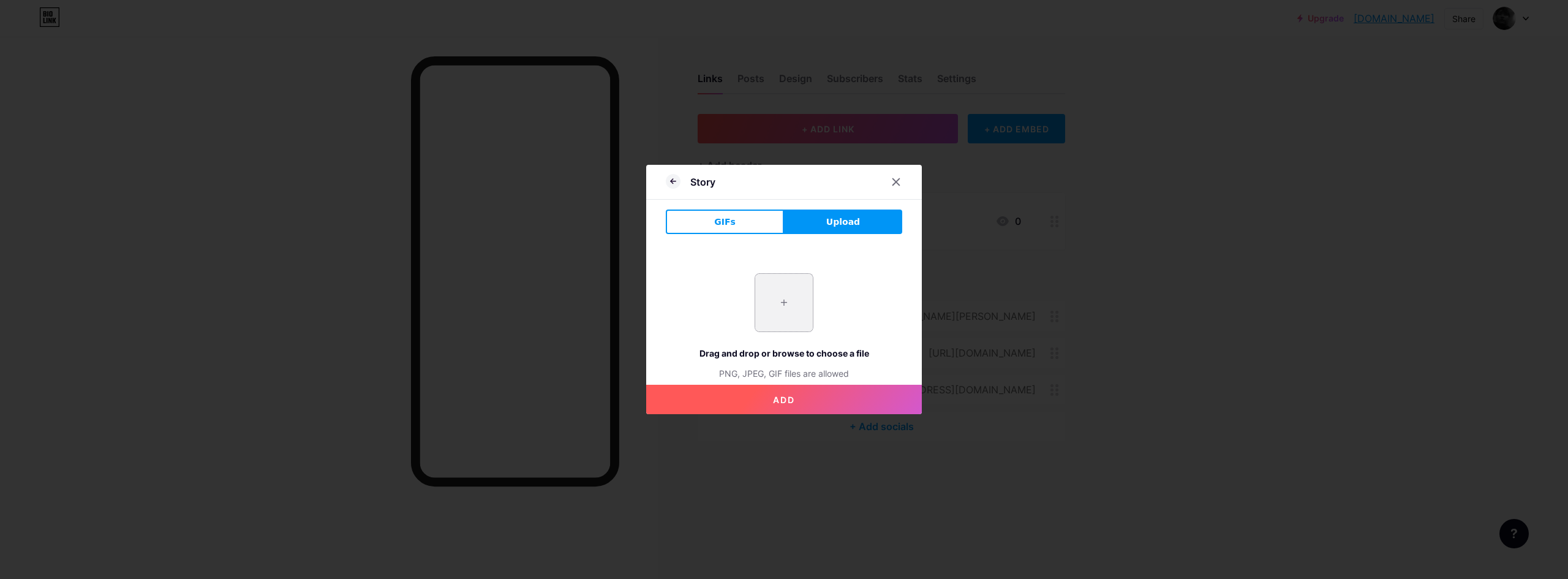
click at [799, 310] on input "file" at bounding box center [784, 302] width 57 height 57
type input "C:\fakepath\unnamed (1).png"
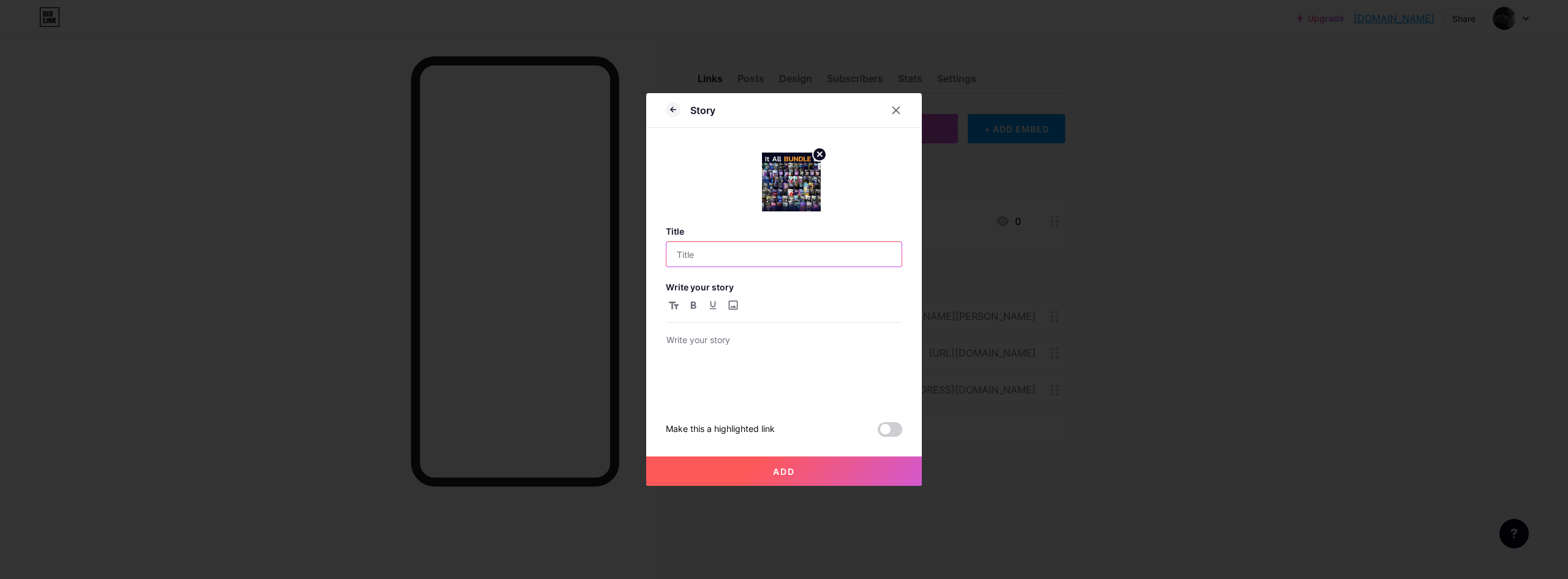
click at [784, 260] on input "text" at bounding box center [784, 255] width 235 height 25
type input "Get The 'I Want It All Bundel' For Just $149"
click at [740, 345] on p at bounding box center [784, 341] width 235 height 17
click at [891, 422] on div "Title Get The 'I Want It All Bundel' For Just $149 Write your story https://aej…" at bounding box center [784, 331] width 237 height 211
click at [892, 429] on span at bounding box center [891, 429] width 25 height 15
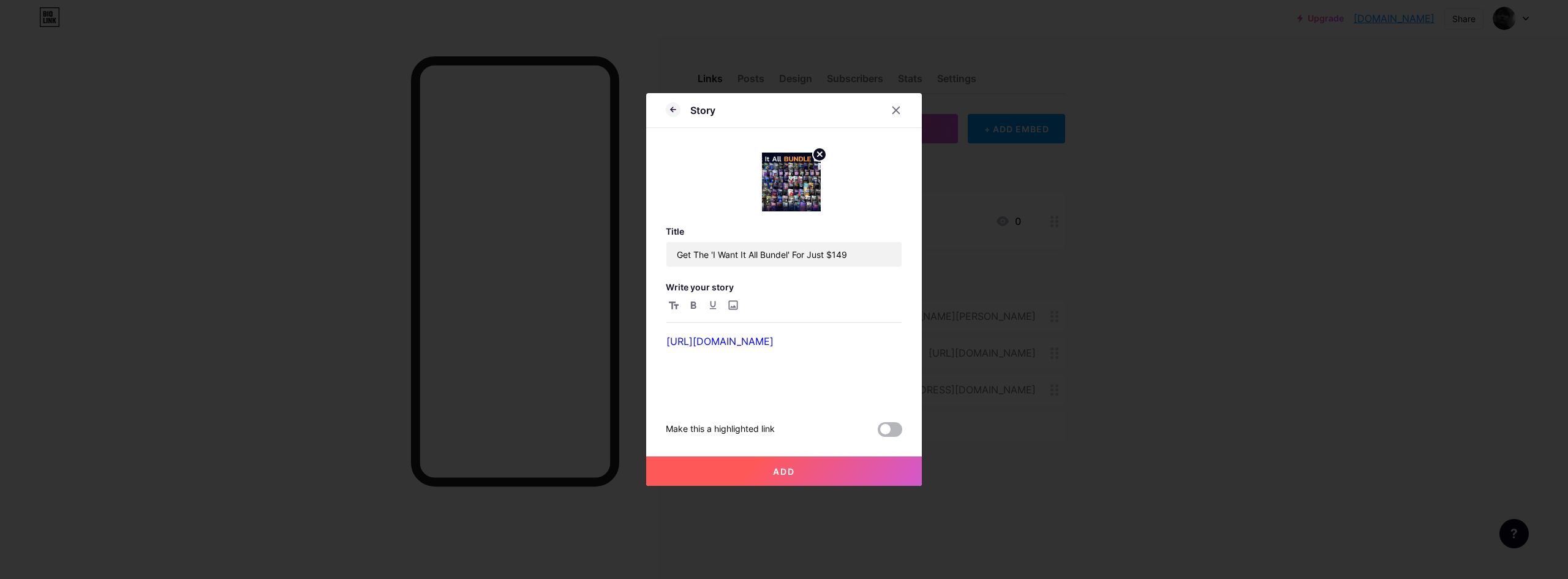
click at [878, 433] on input "checkbox" at bounding box center [878, 433] width 0 height 0
click at [892, 429] on span at bounding box center [891, 429] width 25 height 15
click at [878, 433] on input "checkbox" at bounding box center [878, 433] width 0 height 0
click at [883, 465] on button "Add" at bounding box center [784, 471] width 276 height 29
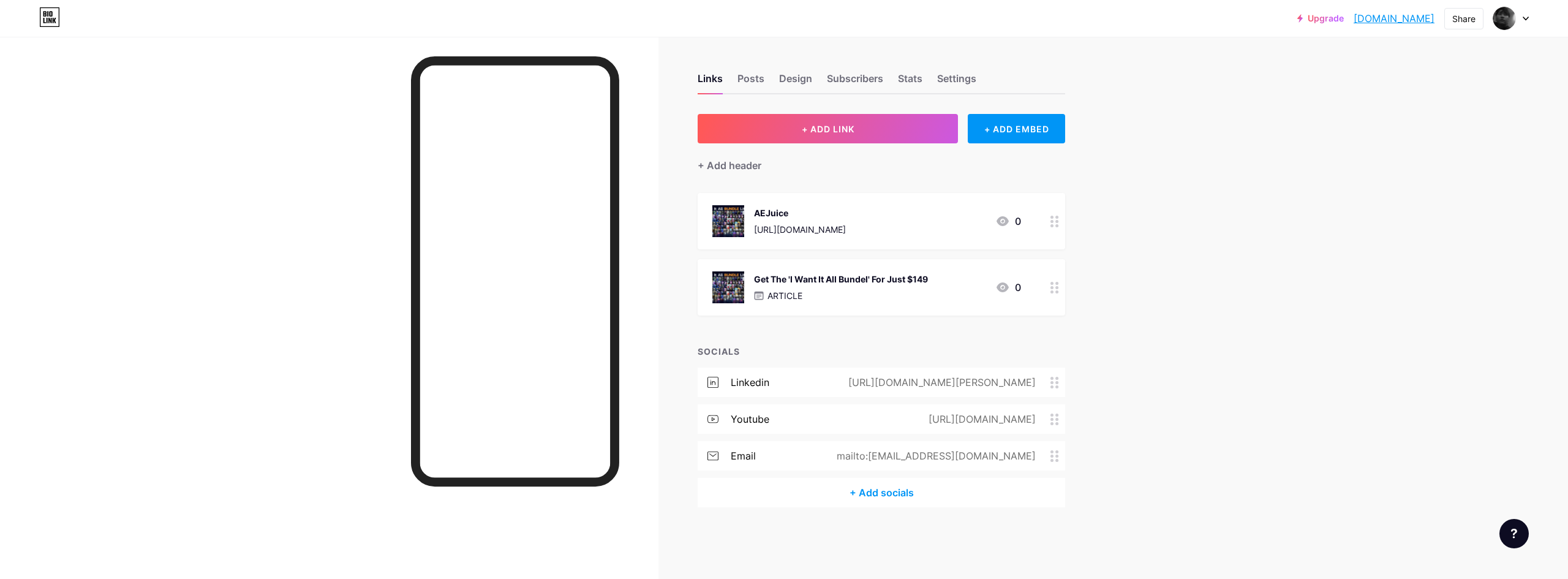
click at [1049, 224] on div at bounding box center [1054, 221] width 21 height 56
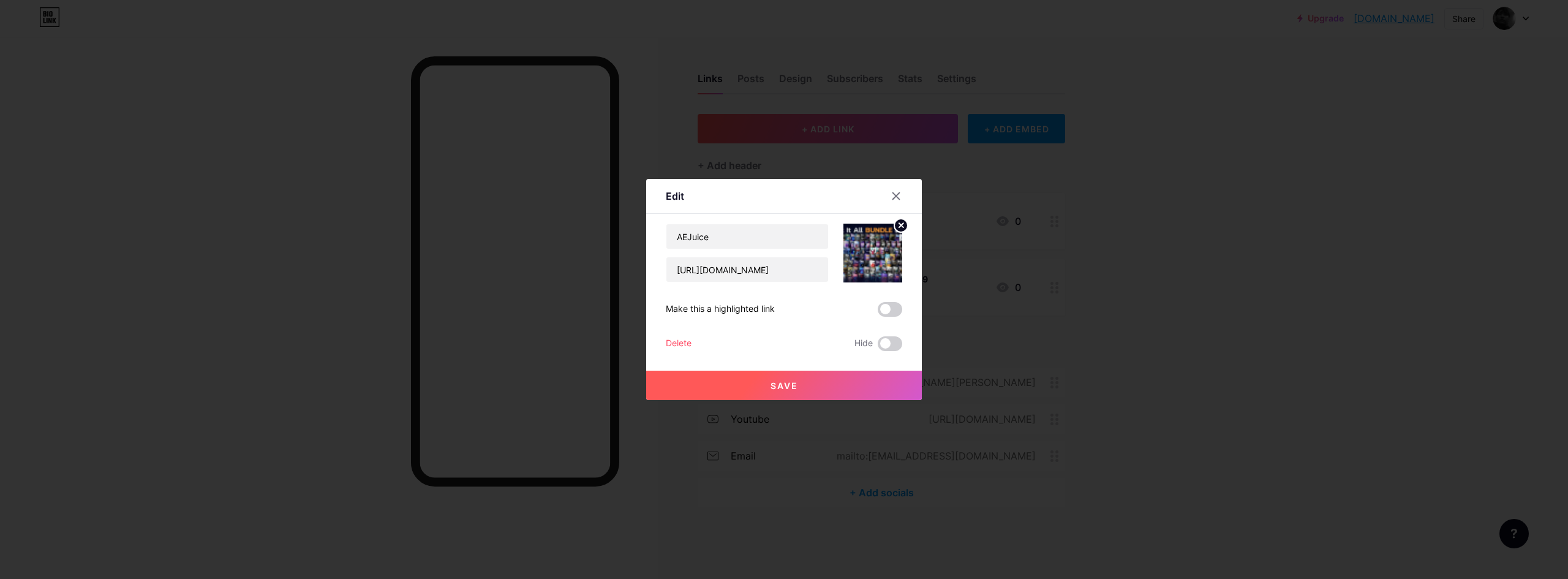
click at [669, 345] on div "Delete" at bounding box center [678, 344] width 26 height 15
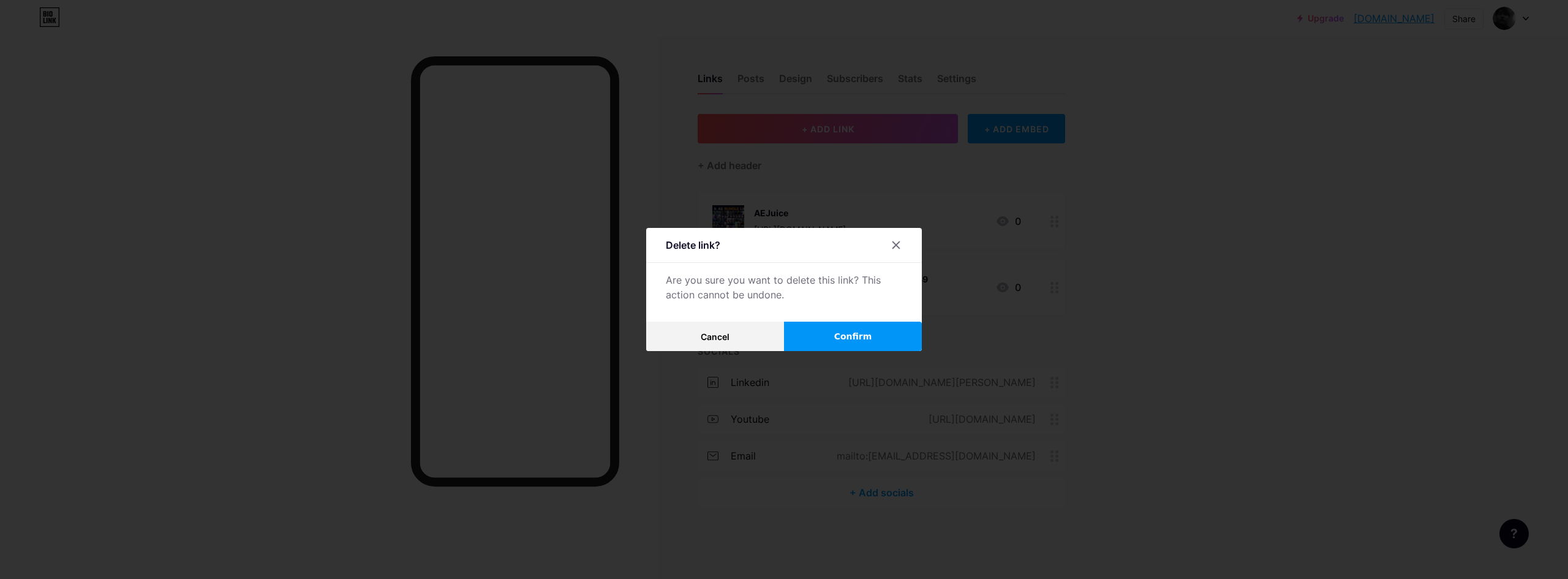
click at [836, 336] on span "Confirm" at bounding box center [853, 336] width 38 height 12
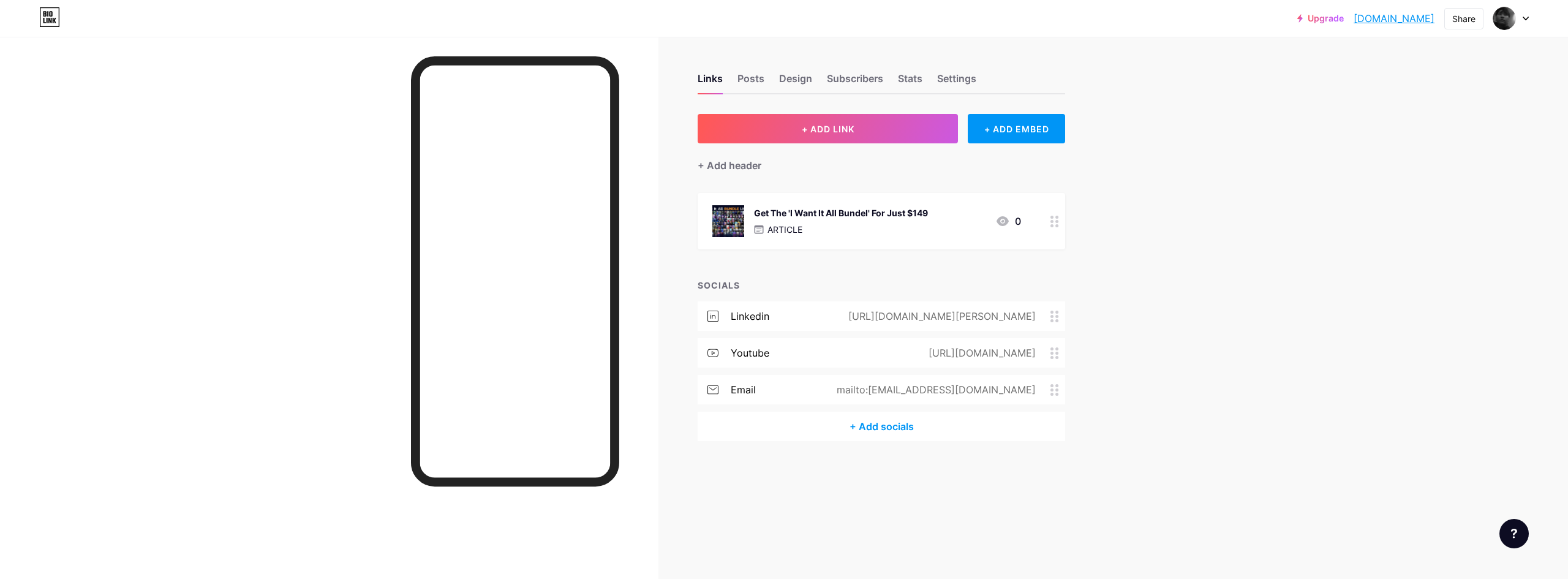
click at [1053, 230] on div at bounding box center [1054, 221] width 21 height 56
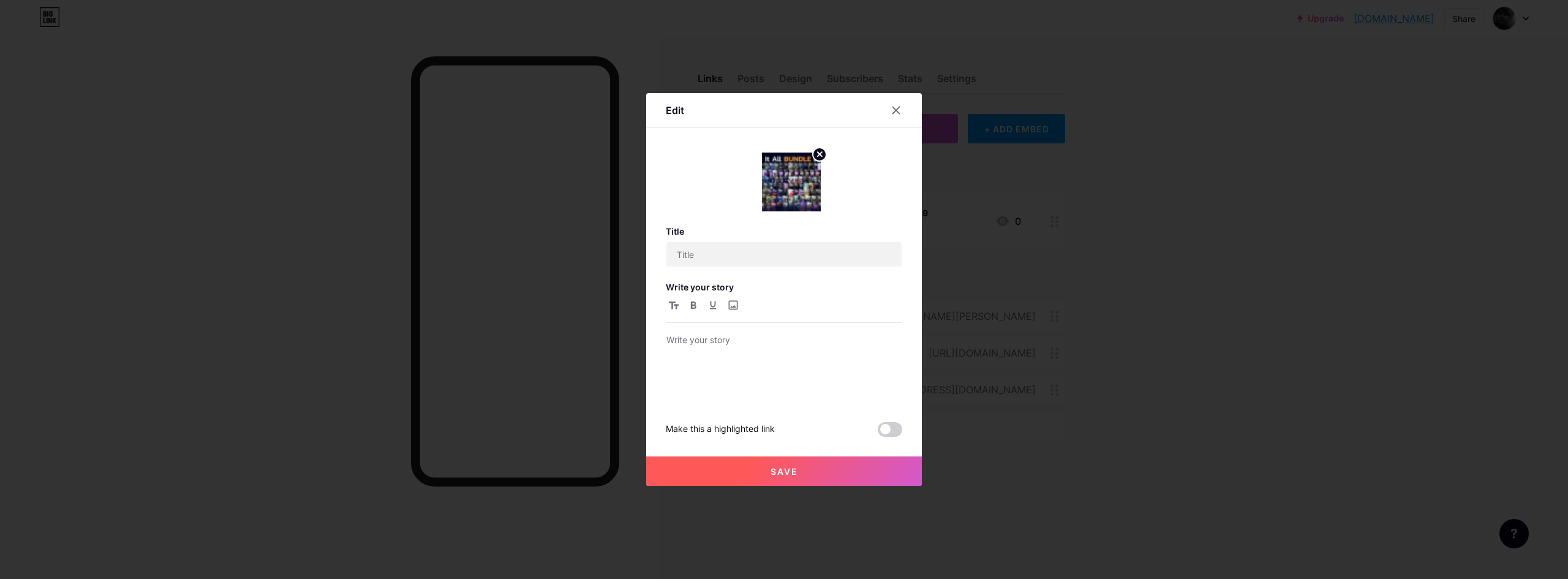
type input "Get The 'I Want It All Bundel' For Just $149"
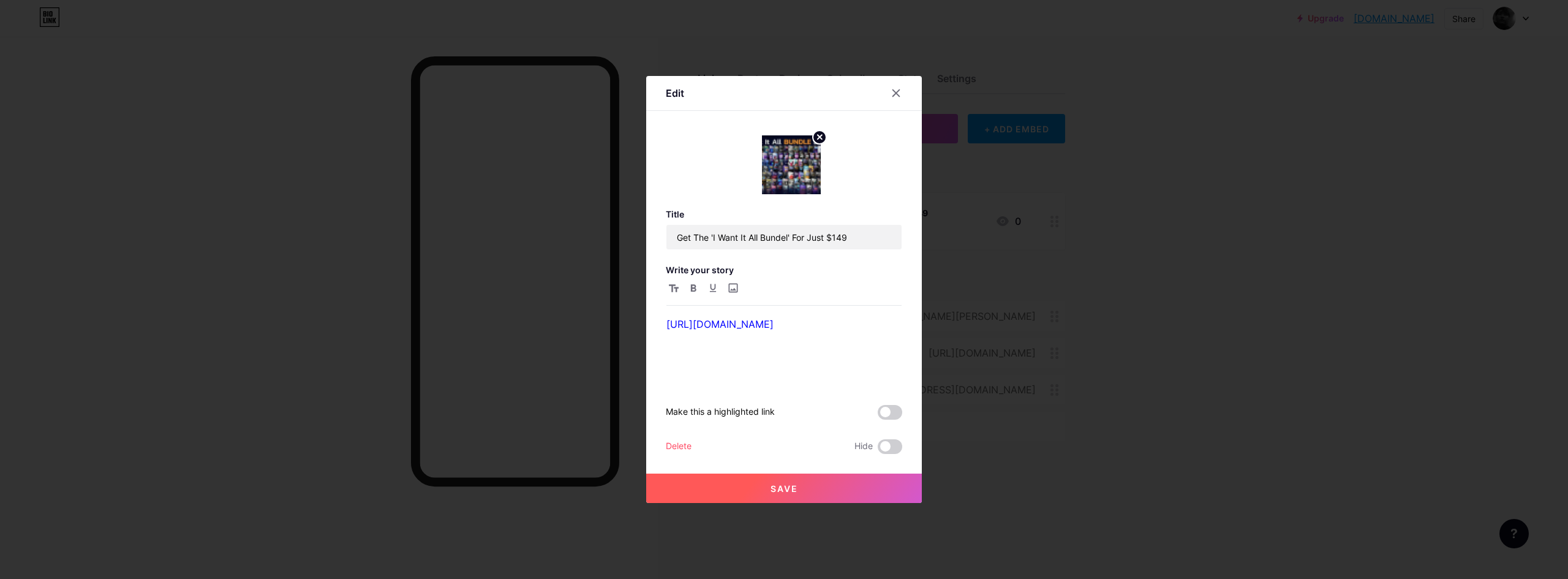
click at [677, 443] on div "Delete" at bounding box center [678, 447] width 26 height 15
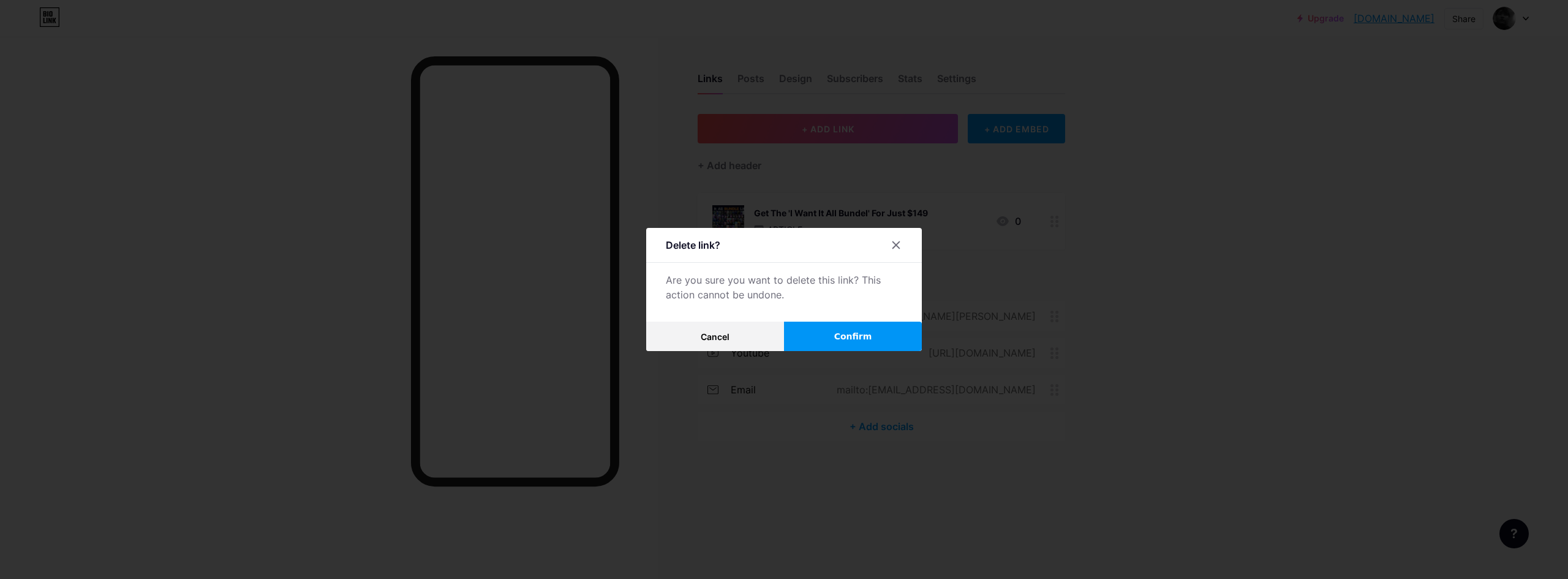
click at [823, 327] on button "Confirm" at bounding box center [853, 336] width 138 height 29
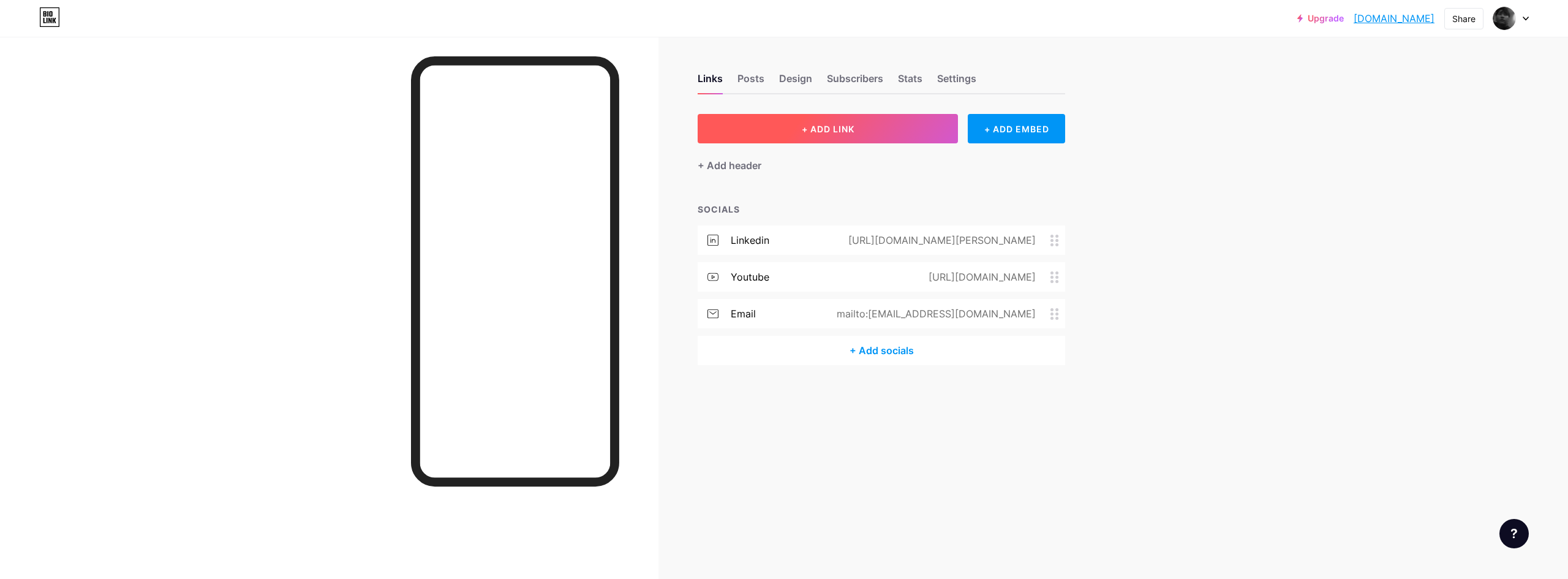
click at [906, 122] on button "+ ADD LINK" at bounding box center [828, 128] width 261 height 29
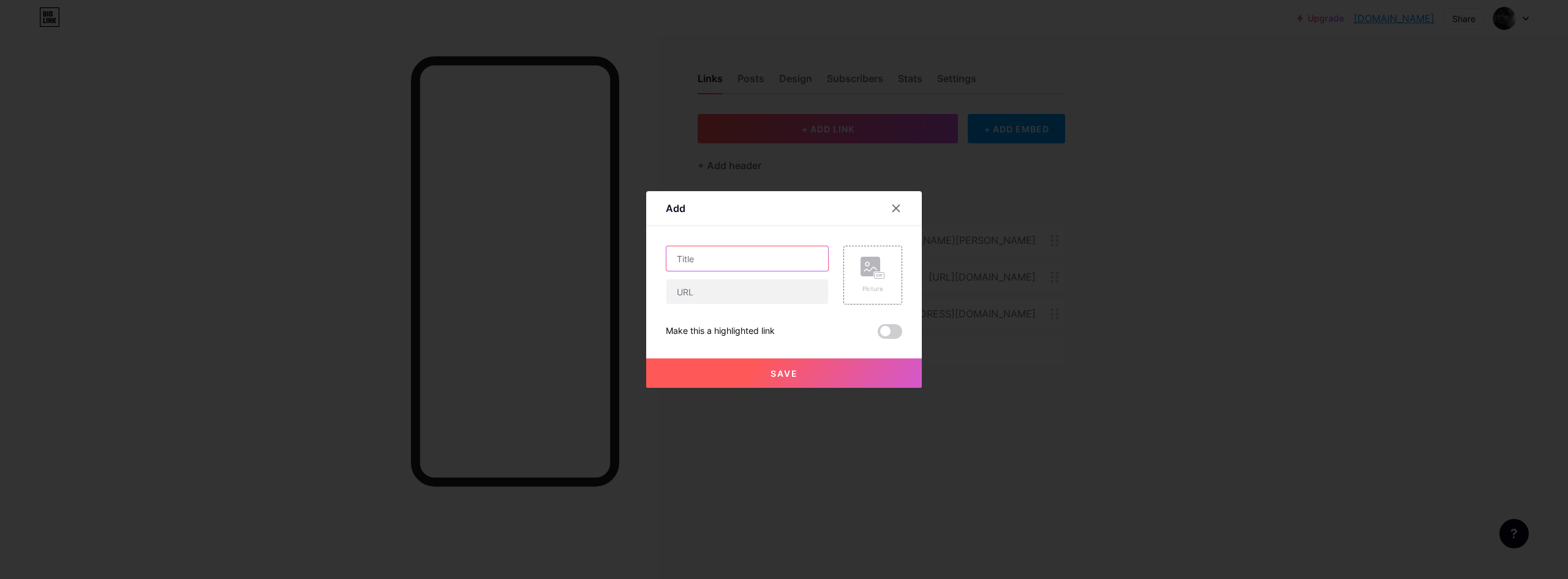
click at [754, 263] on input "text" at bounding box center [747, 259] width 162 height 25
type input "Get The 'I Want It All Bundle' For $149 @AEJuice"
click at [751, 294] on input "text" at bounding box center [747, 292] width 162 height 25
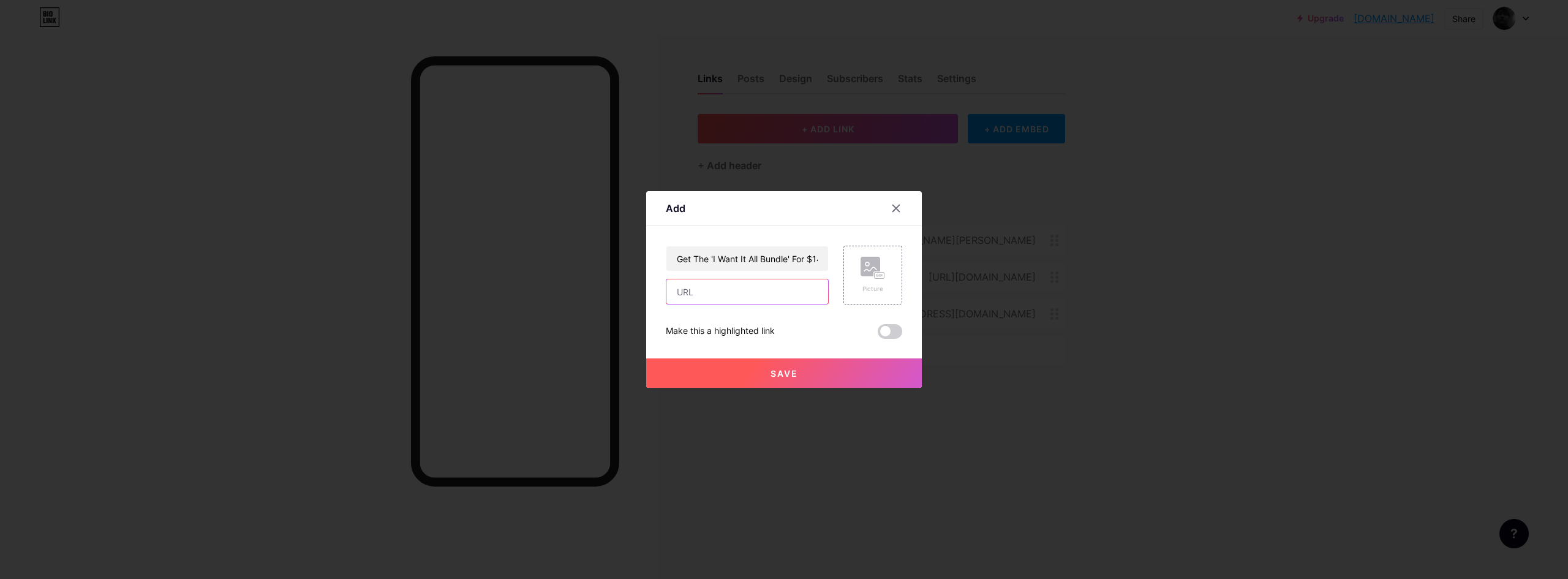
paste input "[URL][DOMAIN_NAME]"
type input "[URL][DOMAIN_NAME]"
click at [889, 330] on span at bounding box center [891, 331] width 25 height 15
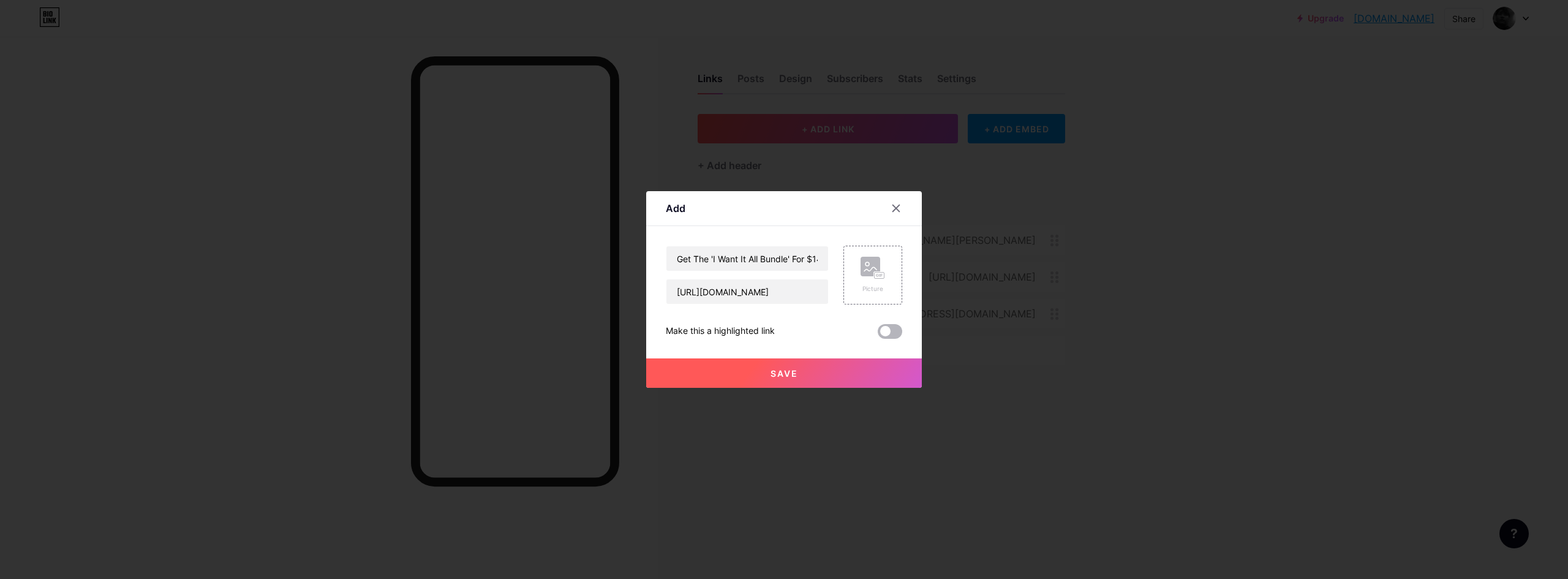
click at [878, 335] on input "checkbox" at bounding box center [878, 335] width 0 height 0
click at [889, 330] on span at bounding box center [891, 331] width 25 height 15
click at [878, 335] on input "checkbox" at bounding box center [878, 335] width 0 height 0
click at [882, 374] on button "Save" at bounding box center [784, 373] width 276 height 29
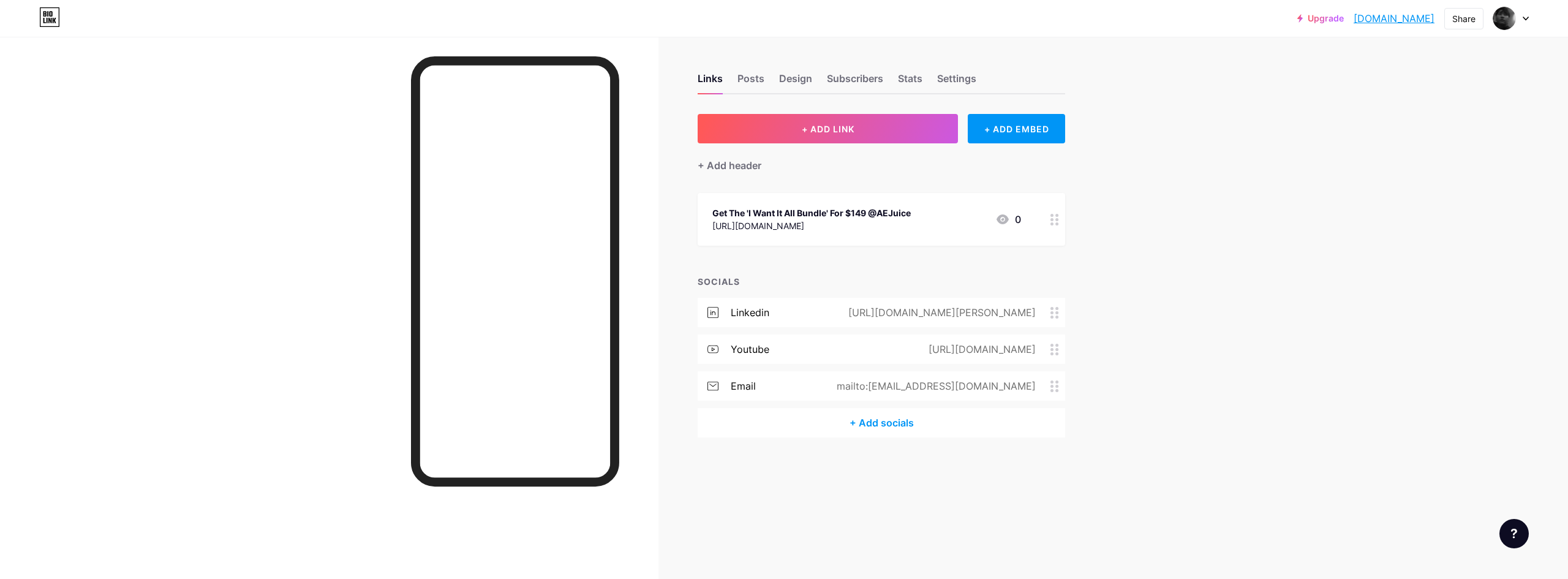
click at [862, 239] on div "Get The 'I Want It All Bundle' For $149 @AEJuice https://aejuice.com/?ref=sahil…" at bounding box center [882, 218] width 368 height 52
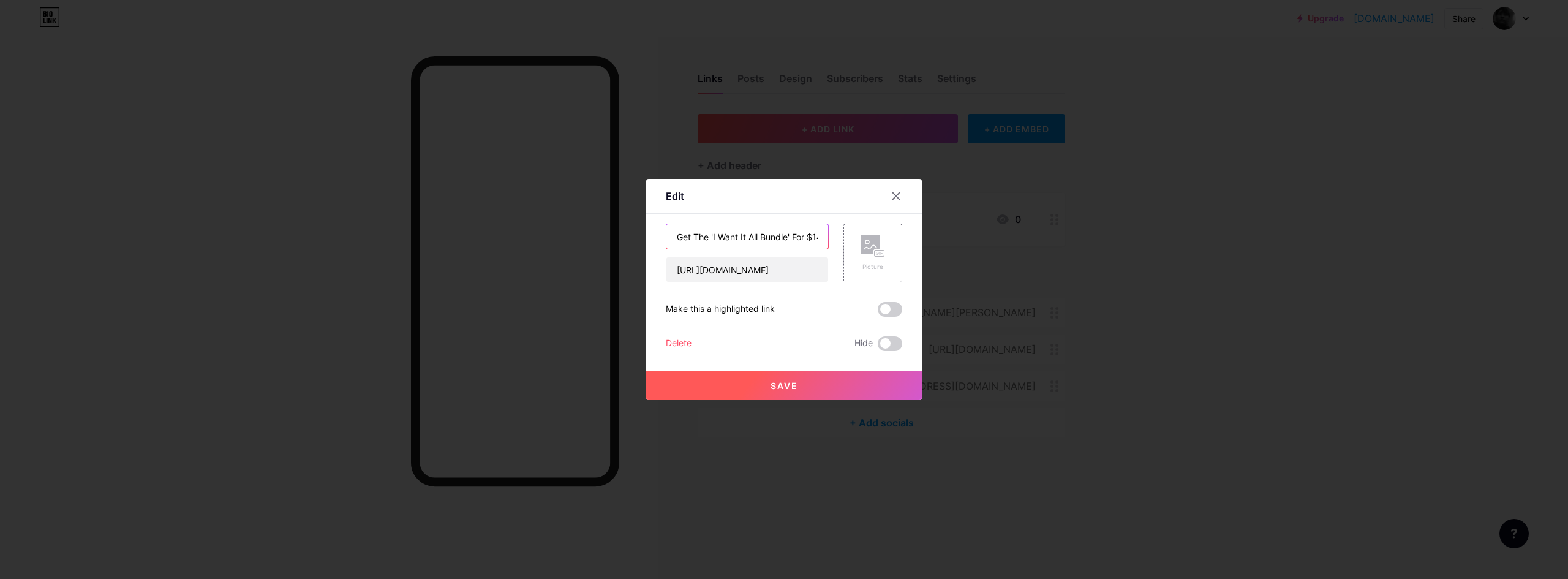
click at [822, 243] on input "Get The 'I Want It All Bundle' For $149 @AEJuice" at bounding box center [747, 237] width 162 height 25
click at [679, 234] on input "Get The 'I Want It All Bundle' For $149 @AEJuice" at bounding box center [747, 237] width 162 height 25
click at [828, 241] on div "✨Get The 'I Want It All Bundle' For $149 @AEJuice" at bounding box center [747, 236] width 163 height 26
click at [823, 240] on input "✨Get The 'I Want It All Bundle' For $149 @AEJuice" at bounding box center [747, 237] width 162 height 25
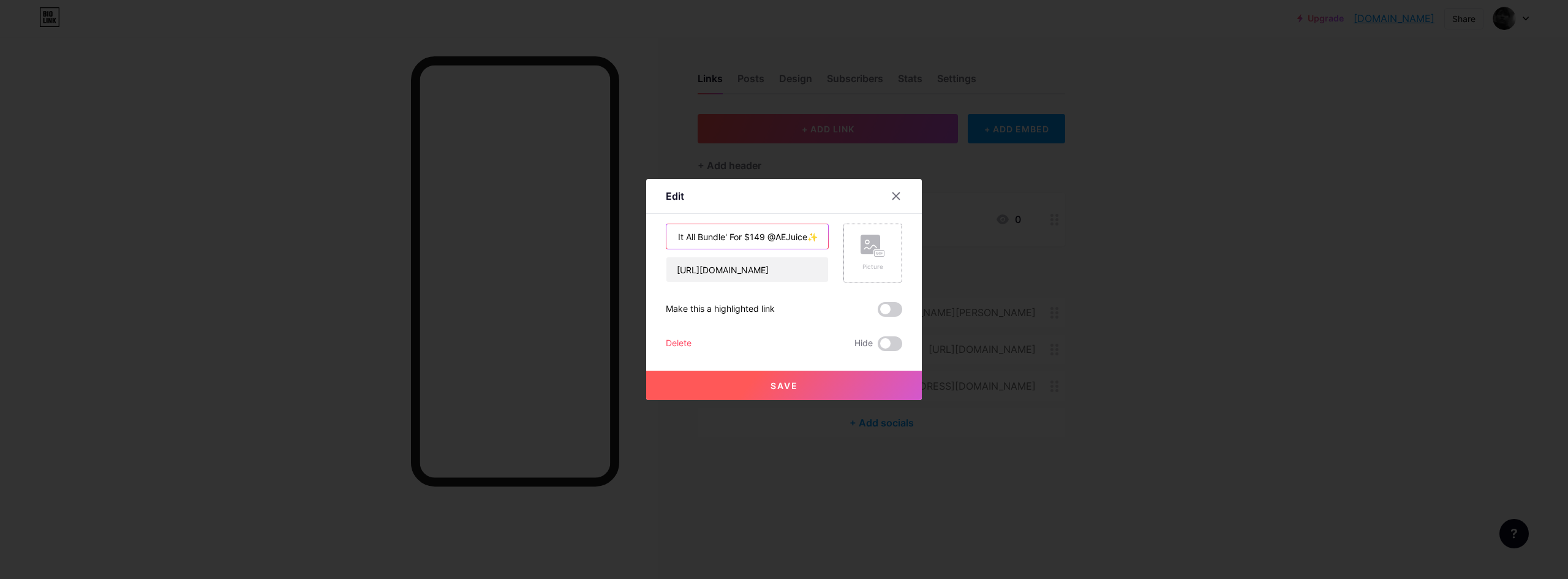
type input "✨Get The 'I Want It All Bundle' For $149 @AEJuice✨"
click at [870, 238] on rect at bounding box center [871, 245] width 20 height 20
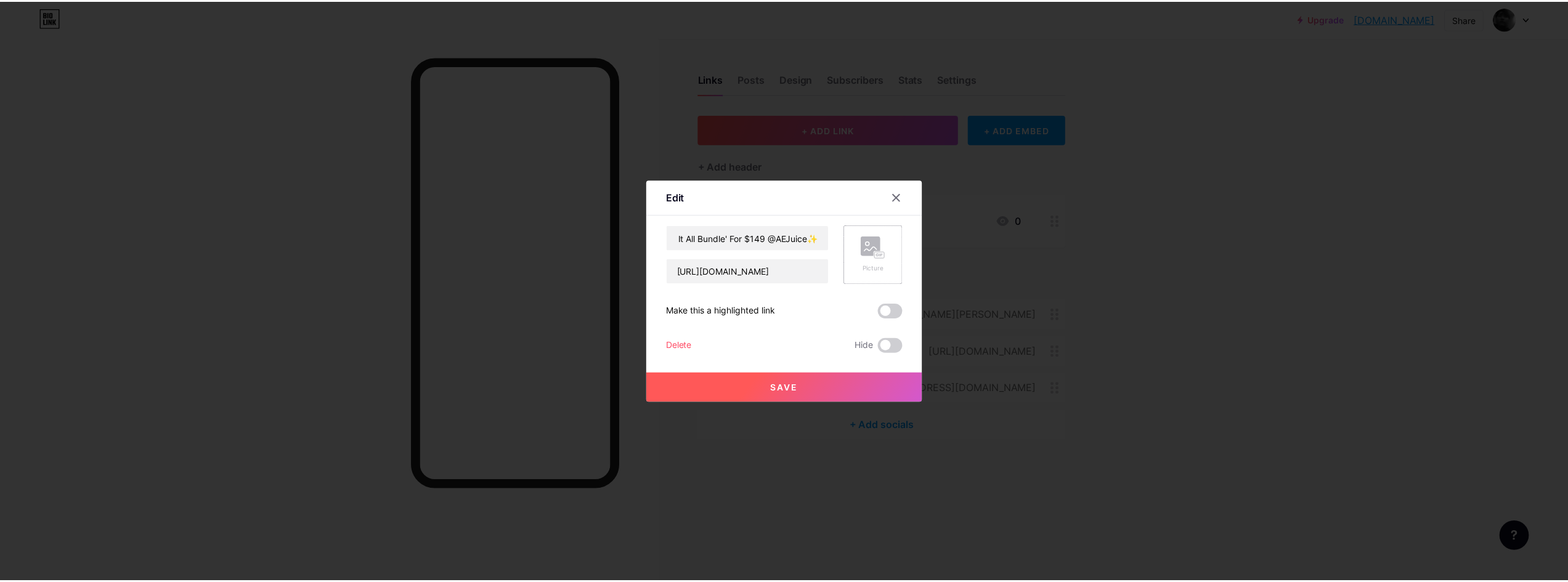
scroll to position [0, 0]
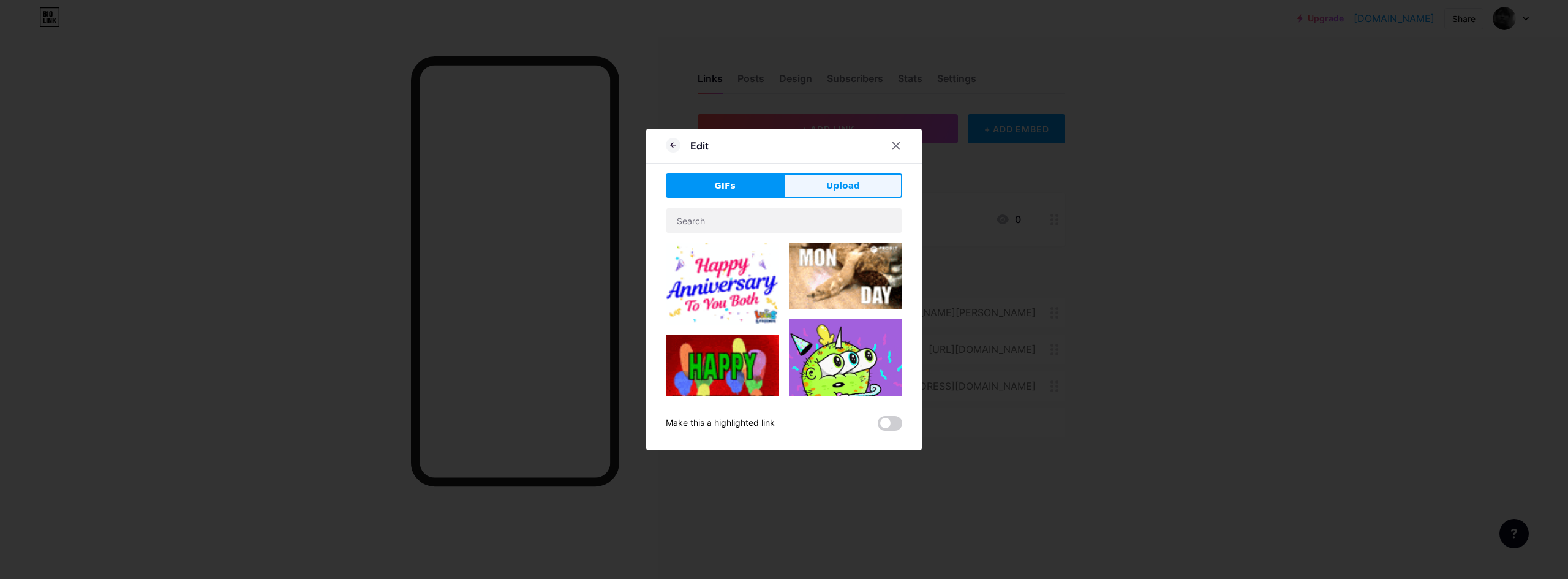
click at [817, 181] on button "Upload" at bounding box center [843, 186] width 118 height 25
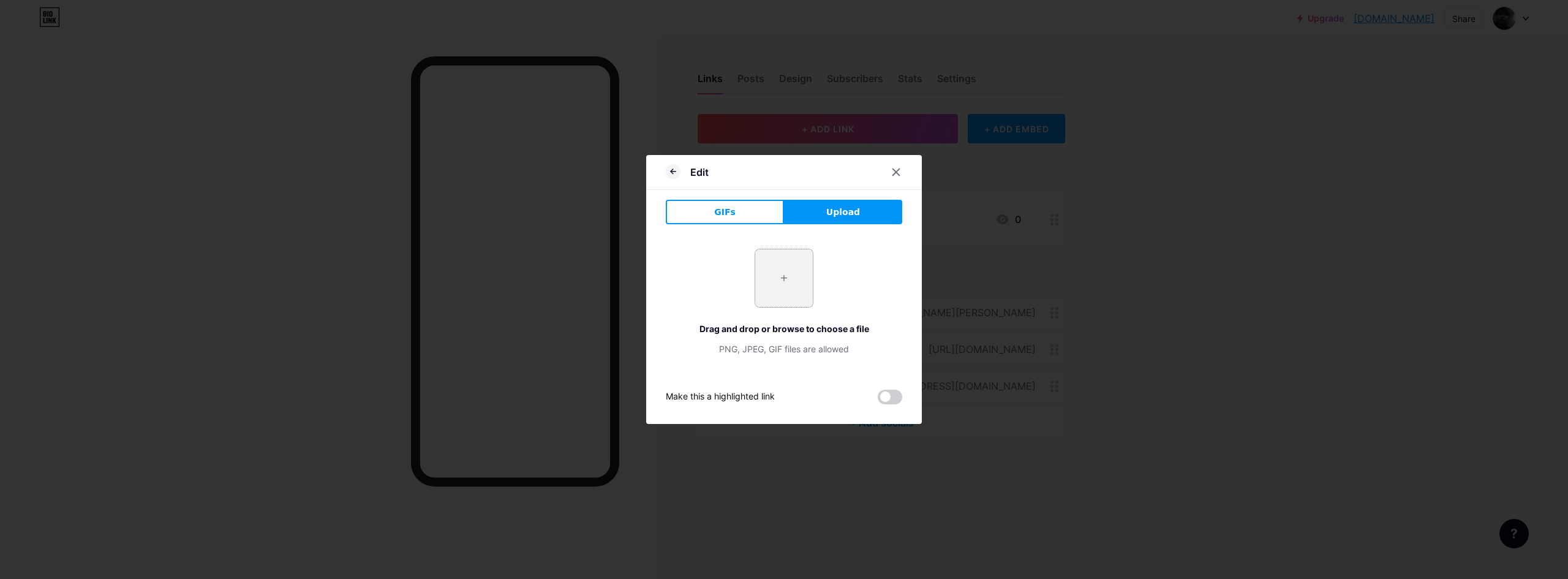
click at [779, 288] on input "file" at bounding box center [784, 277] width 57 height 57
type input "C:\fakepath\unnamed.png"
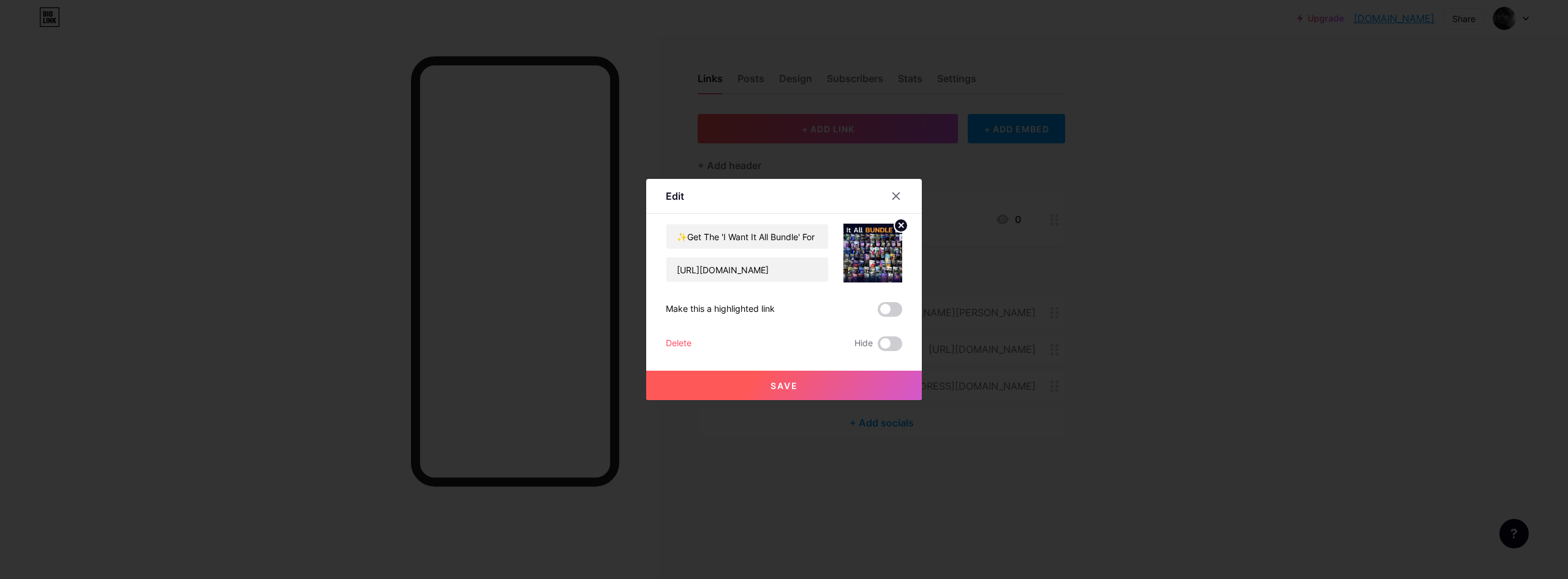
click at [758, 391] on button "Save" at bounding box center [784, 385] width 276 height 29
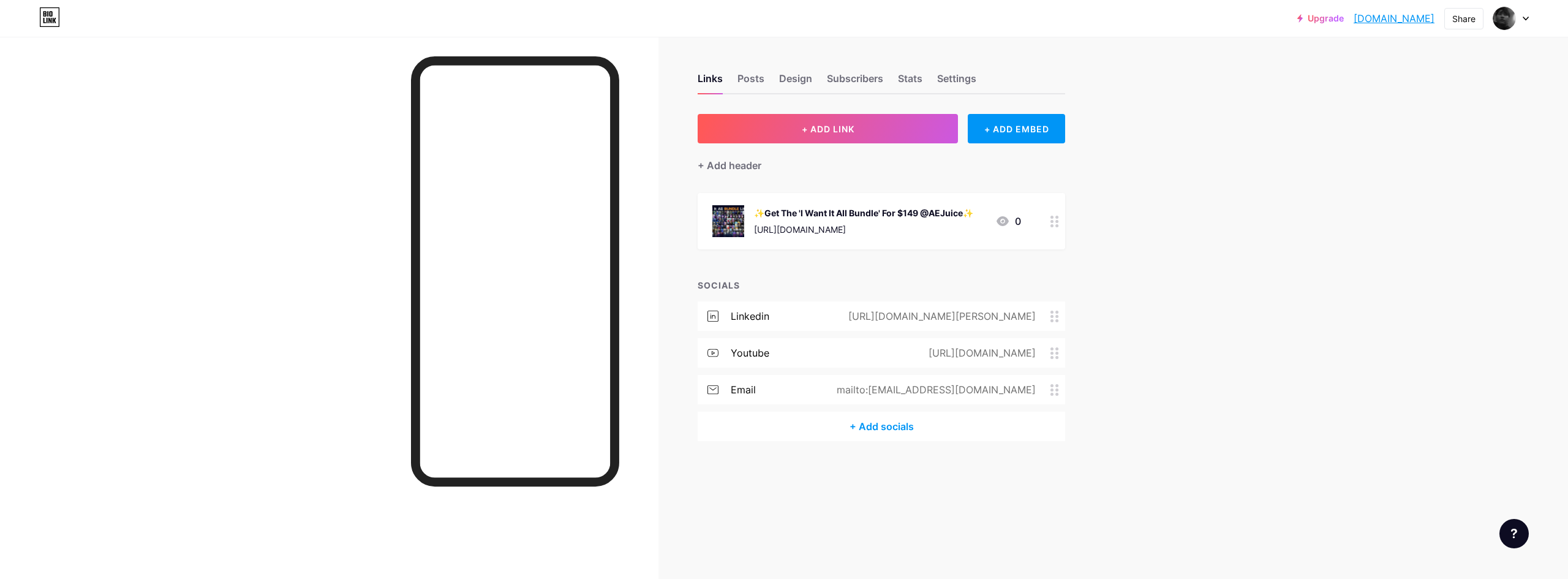
click at [726, 228] on img at bounding box center [728, 221] width 32 height 32
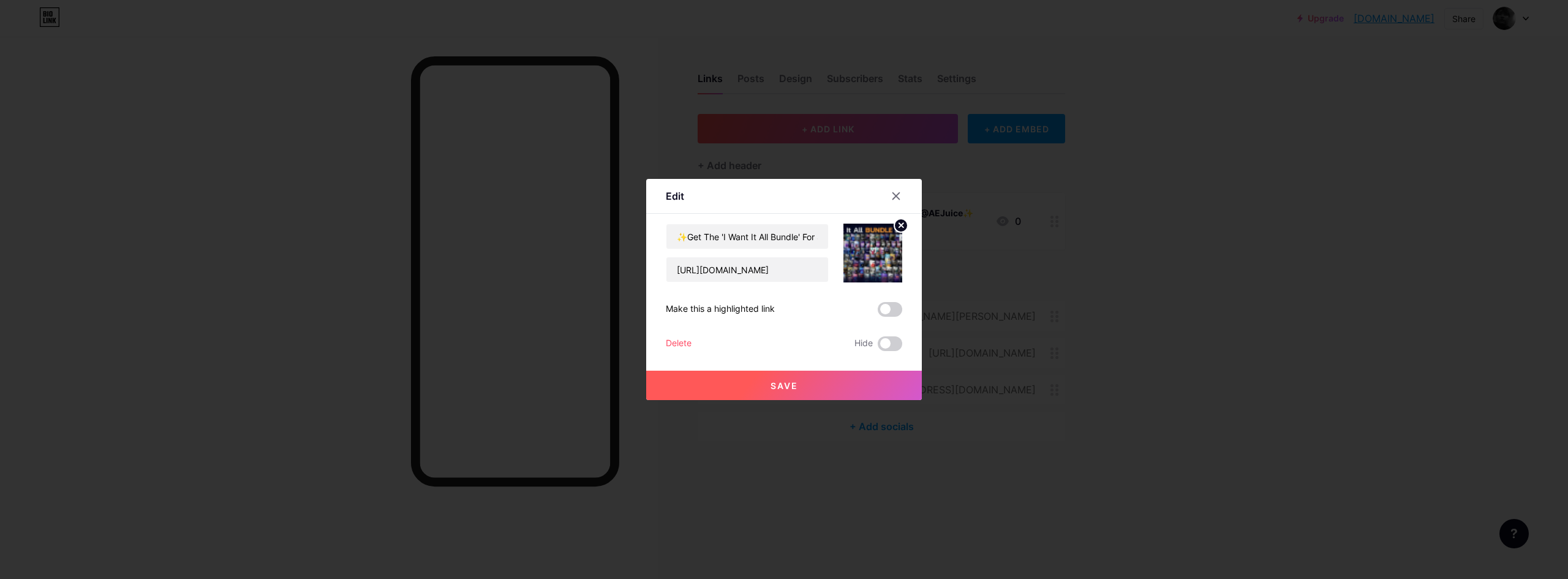
click at [899, 229] on circle at bounding box center [901, 225] width 13 height 13
click at [882, 248] on icon at bounding box center [873, 246] width 25 height 22
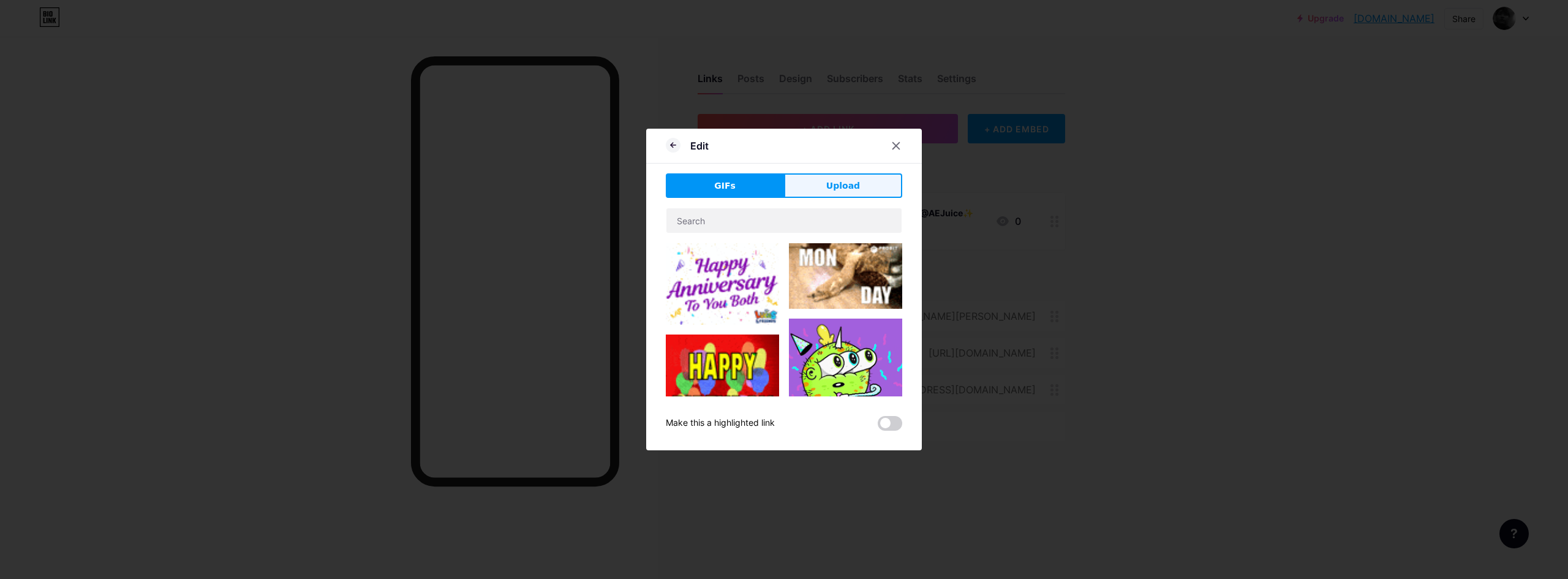
click at [846, 182] on span "Upload" at bounding box center [843, 185] width 34 height 12
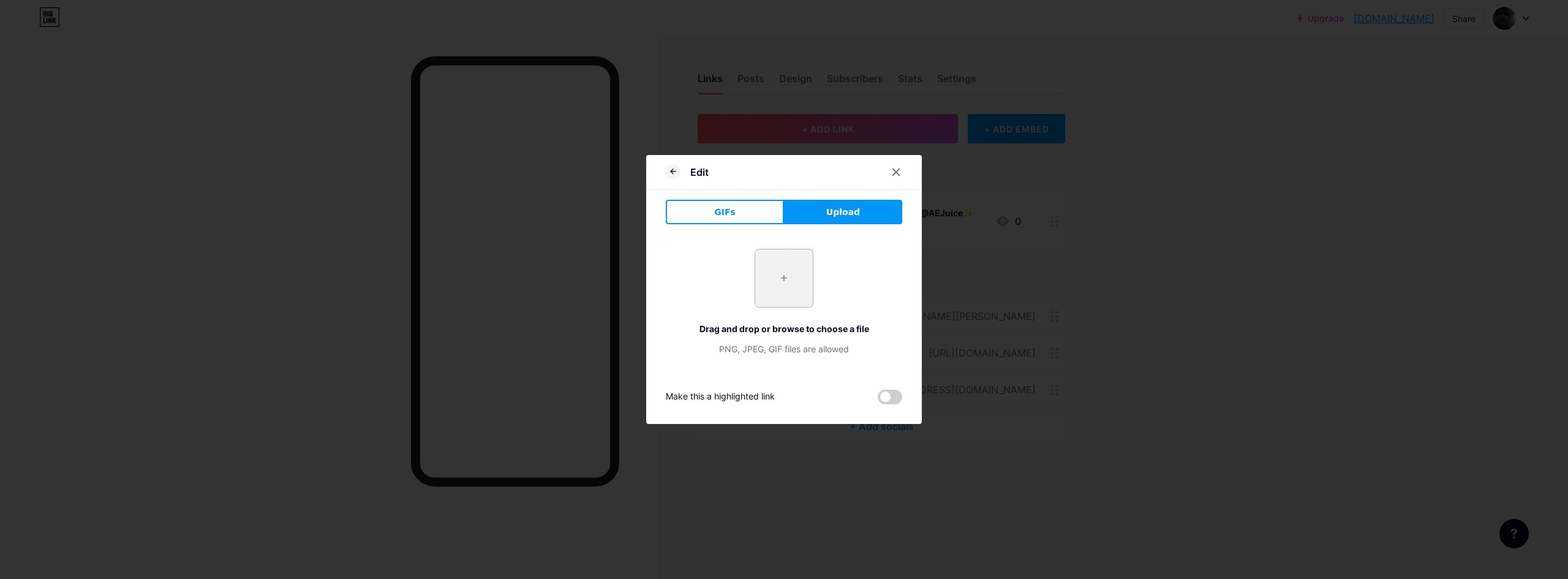
click at [775, 291] on input "file" at bounding box center [784, 277] width 57 height 57
type input "C:\fakepath\unnamed.jpg"
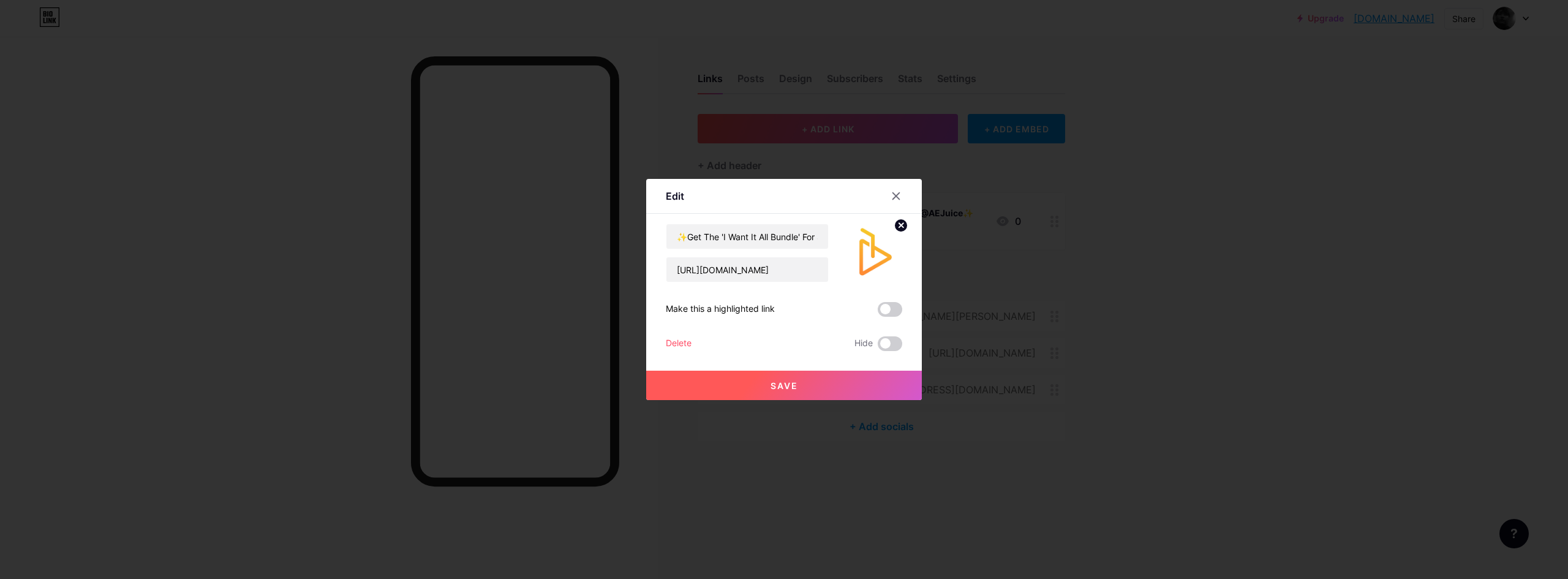
click at [871, 378] on button "Save" at bounding box center [784, 385] width 276 height 29
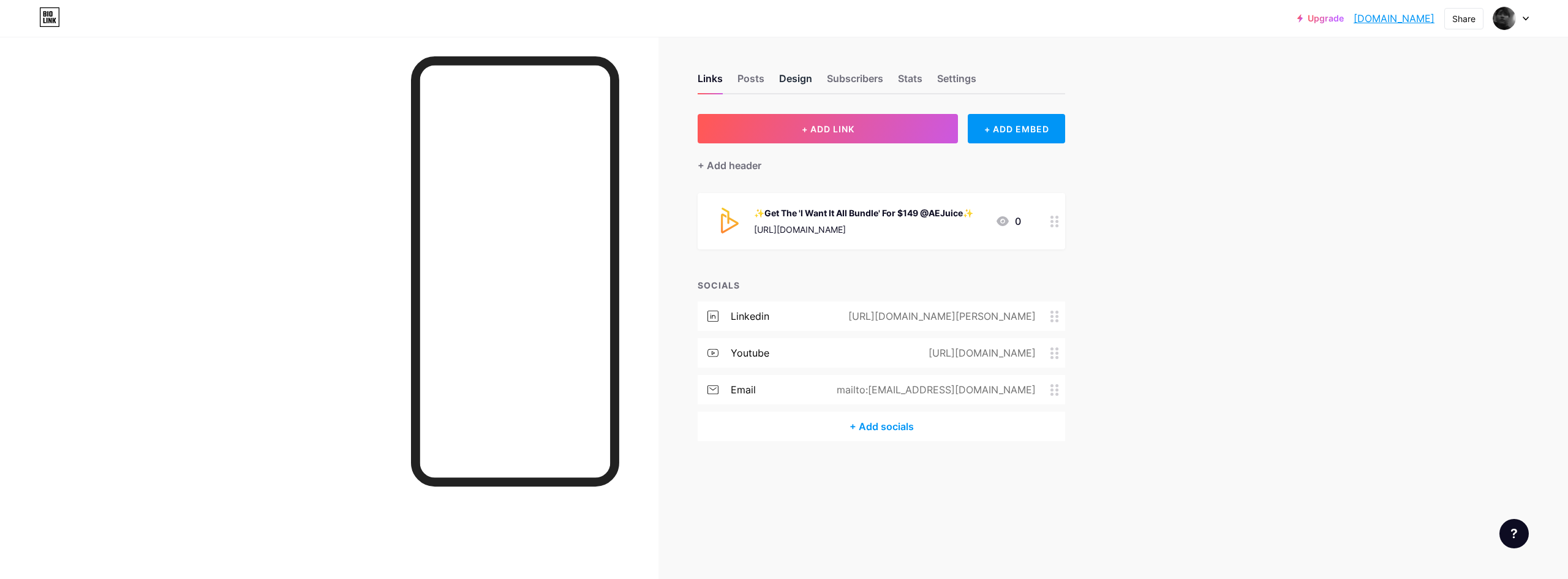
click at [812, 79] on div "Design" at bounding box center [796, 82] width 33 height 22
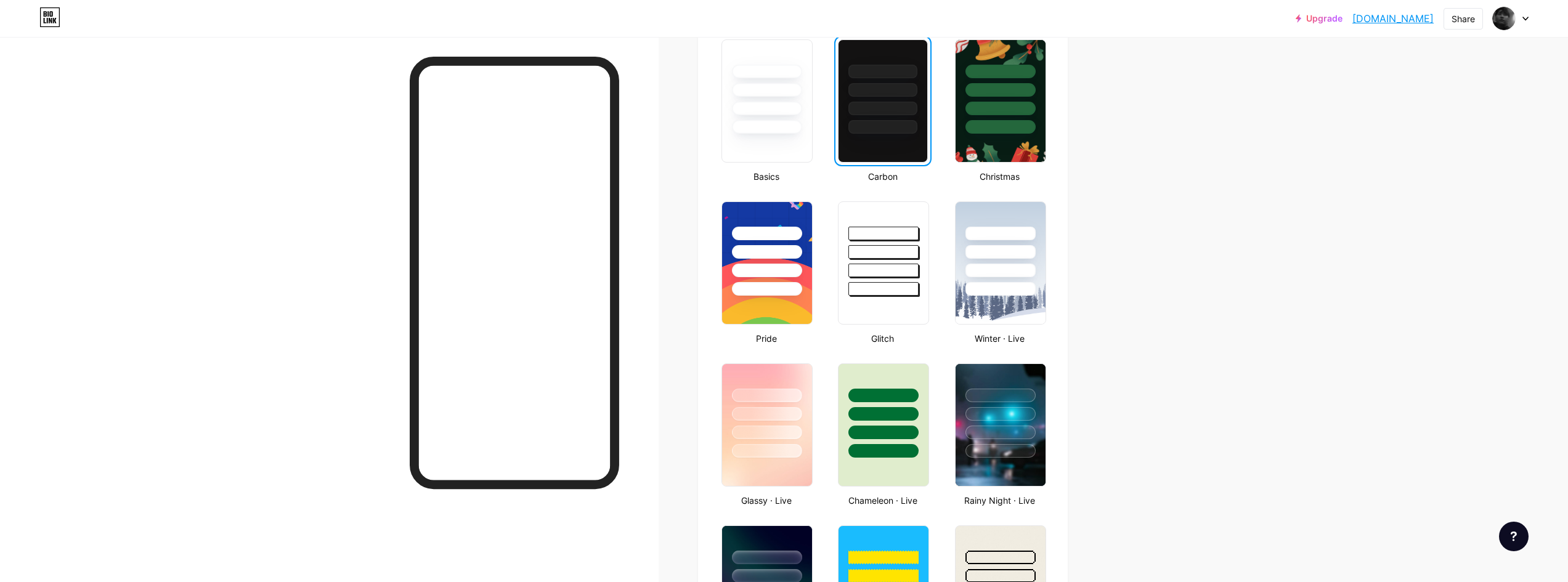
scroll to position [575, 0]
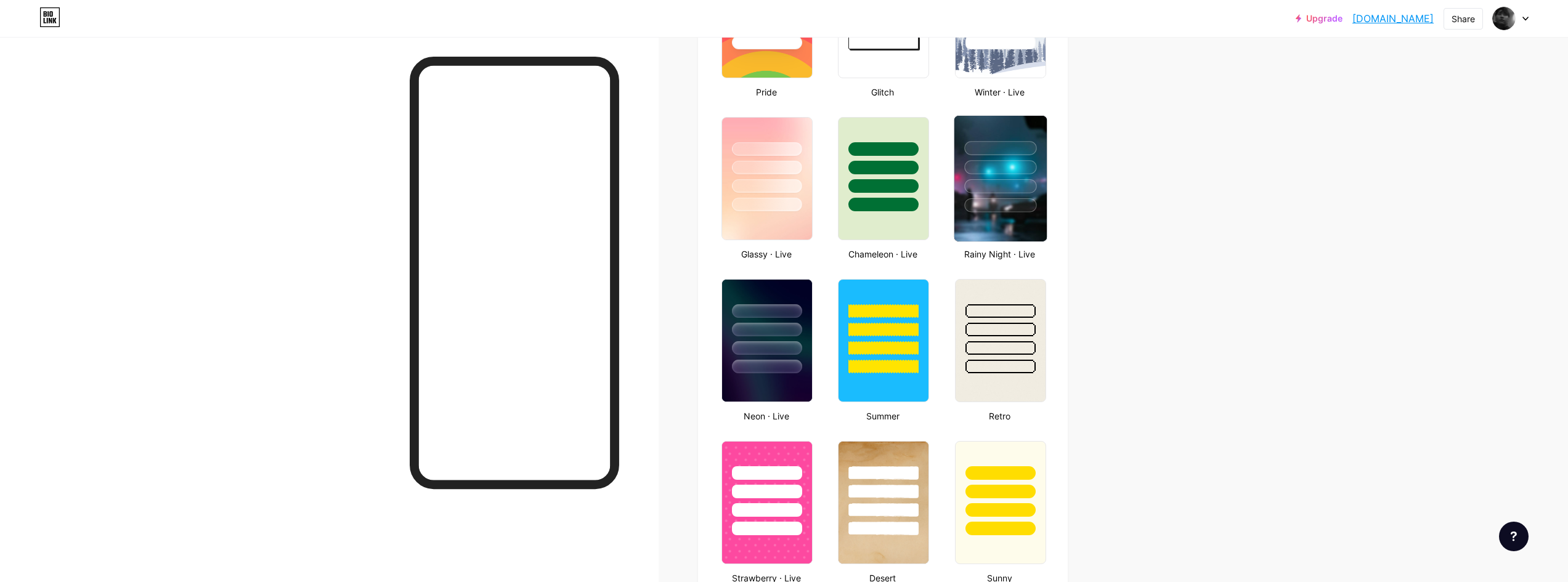
click at [994, 227] on img at bounding box center [999, 179] width 93 height 126
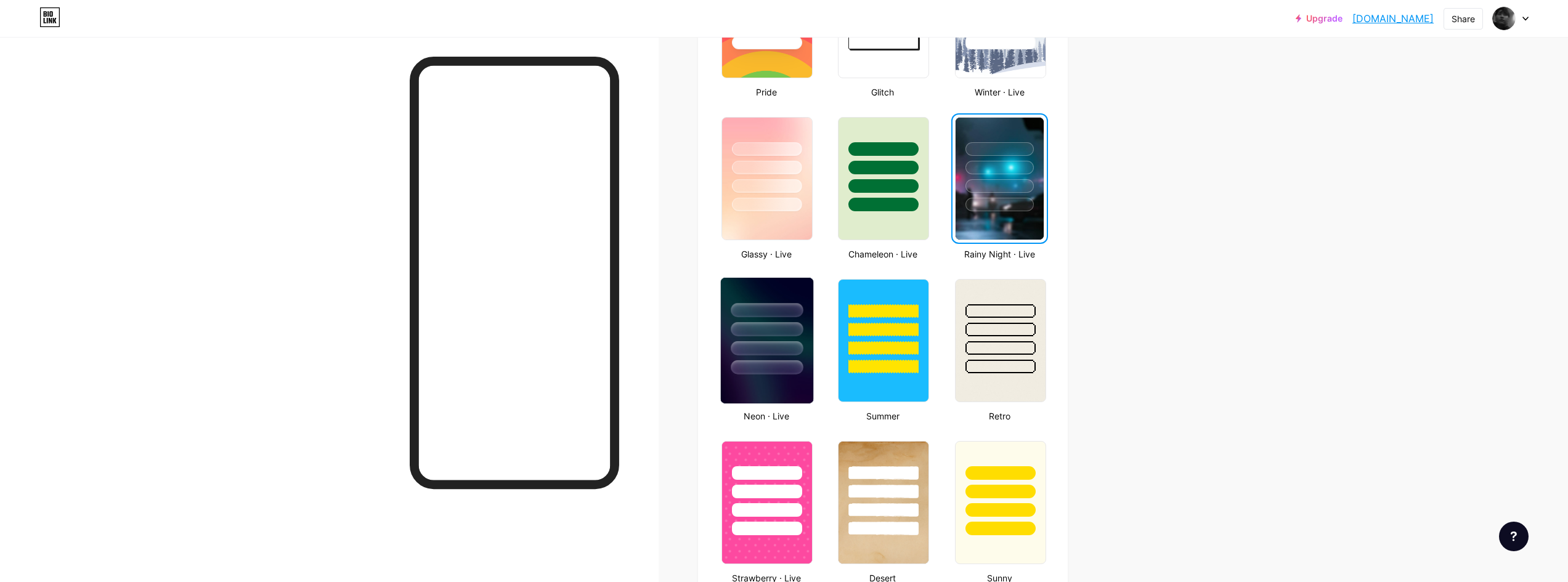
click at [767, 363] on div at bounding box center [766, 367] width 72 height 14
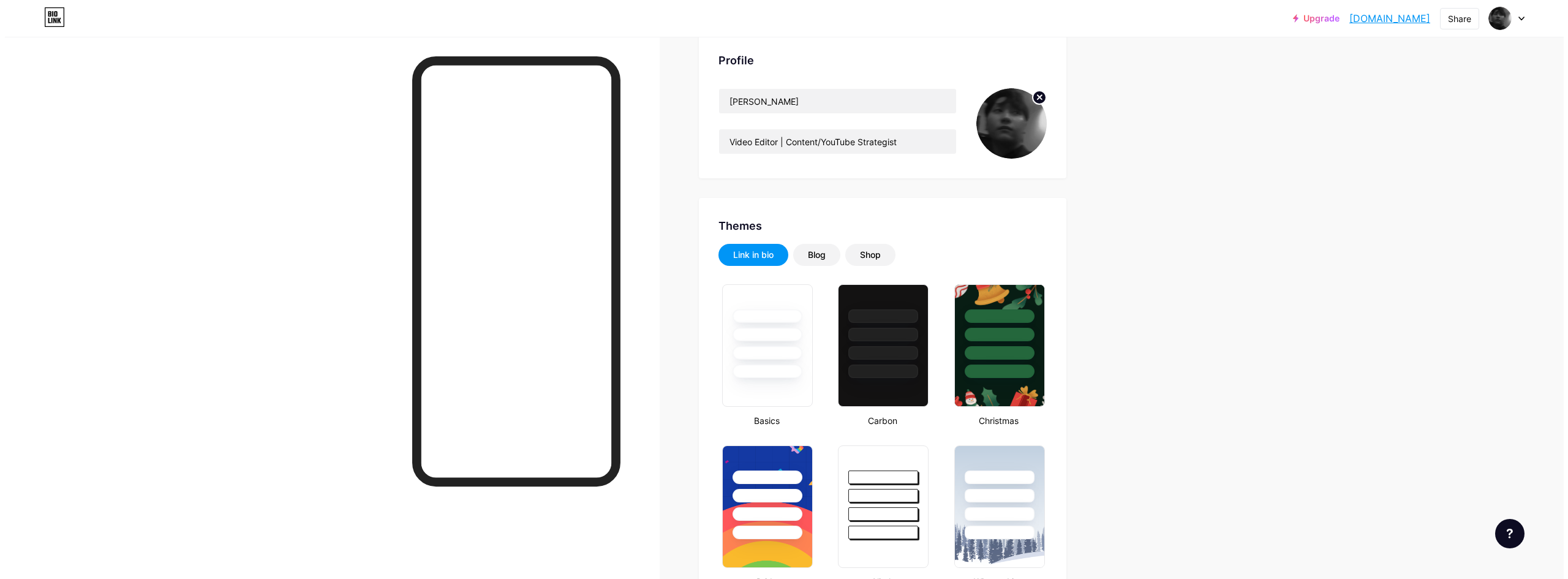
scroll to position [0, 0]
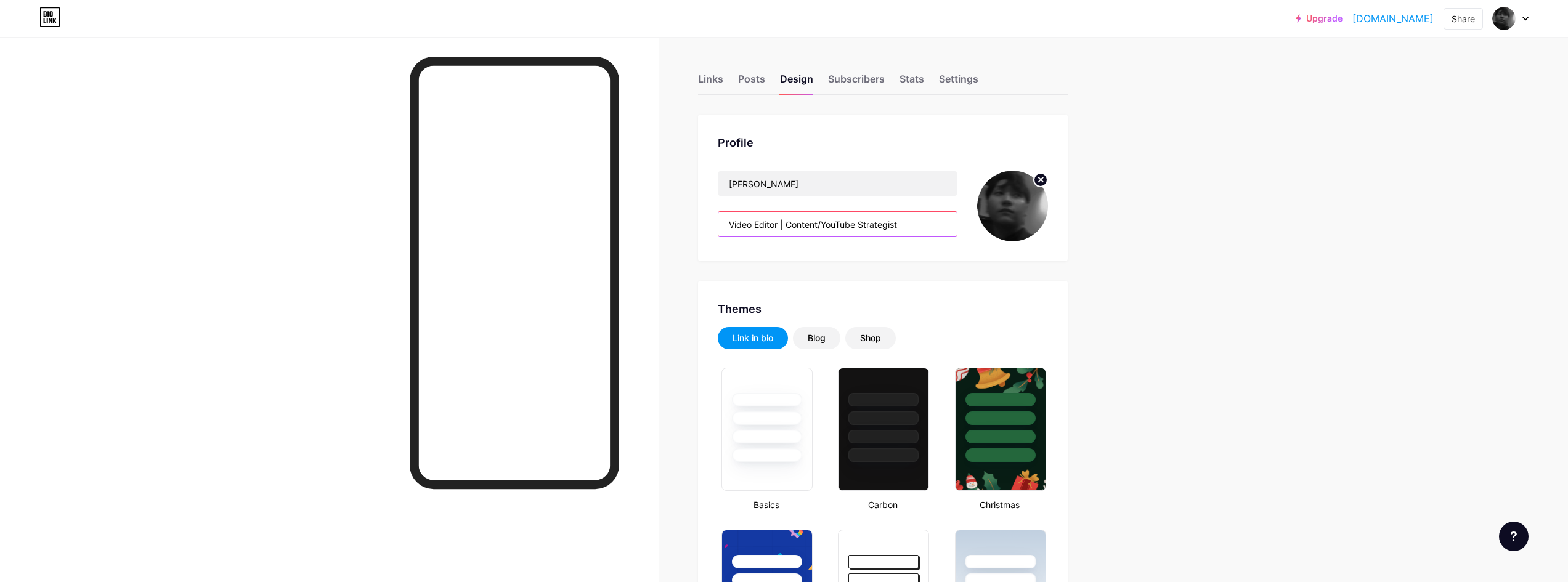
click at [859, 222] on input "Video Editor | Content/YouTube Strategist" at bounding box center [837, 225] width 239 height 25
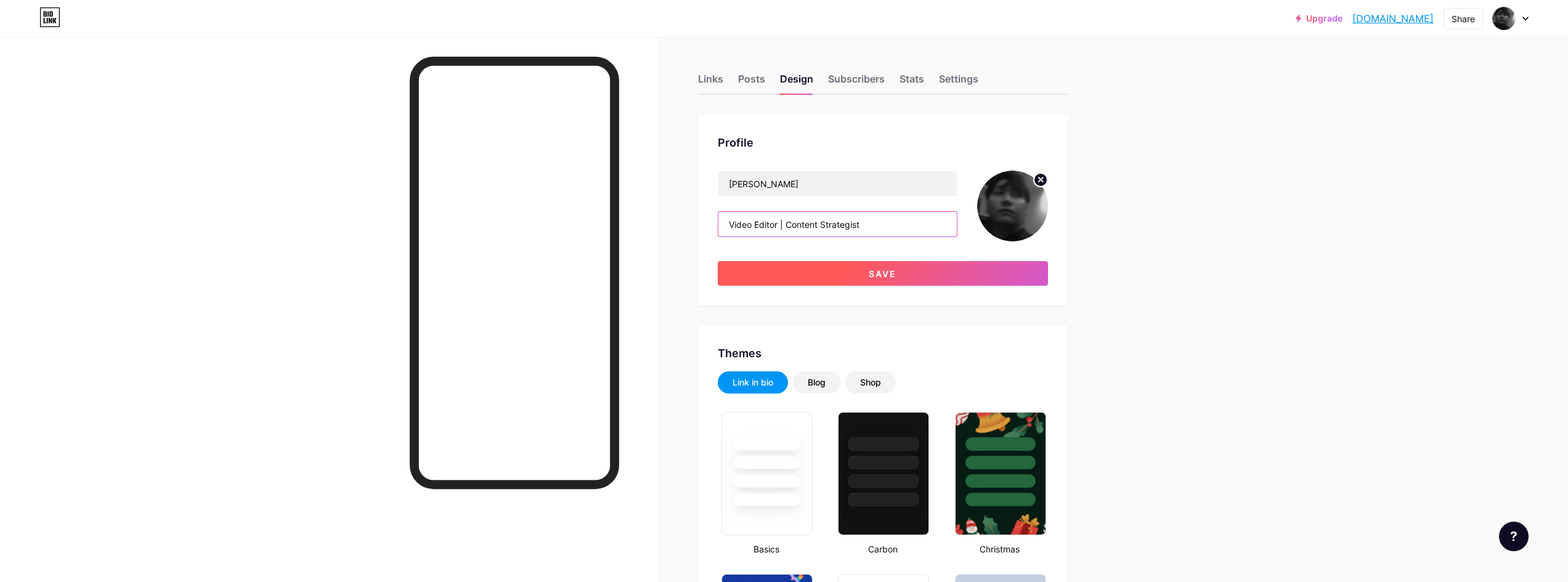
type input "Video Editor | Content Strategist"
click at [943, 286] on button "Save" at bounding box center [883, 274] width 331 height 25
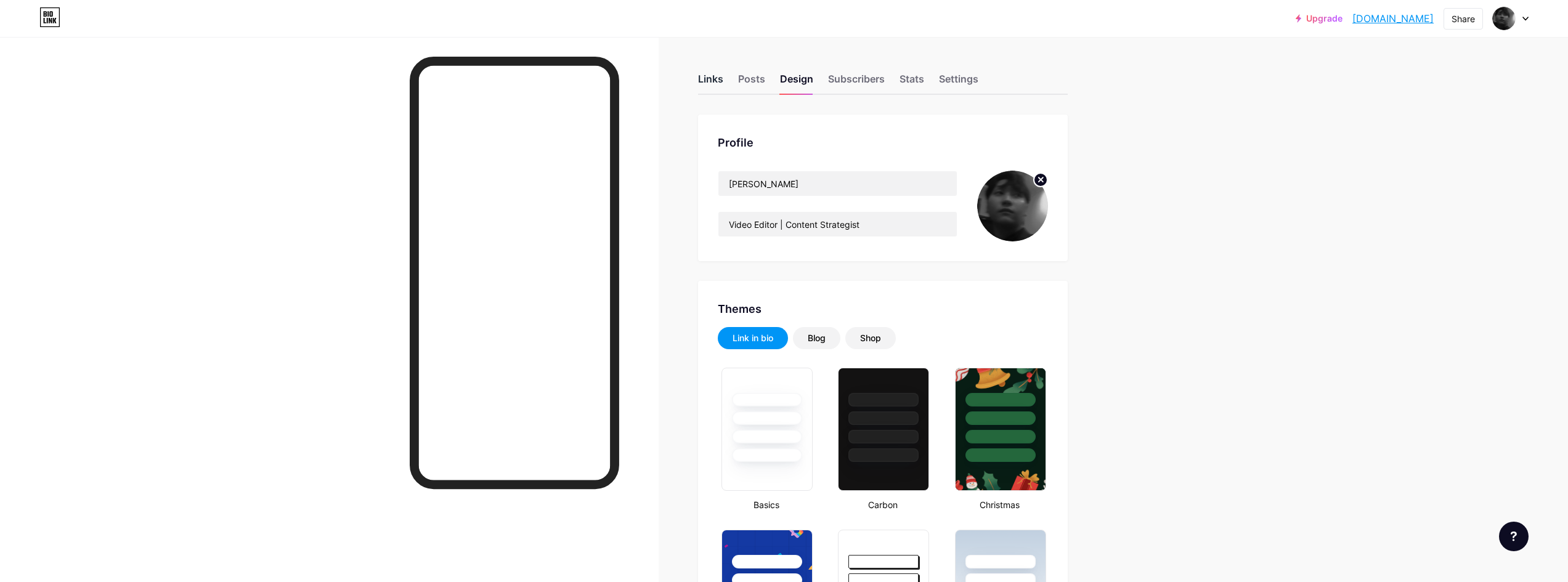
click at [722, 84] on div "Links" at bounding box center [711, 83] width 25 height 23
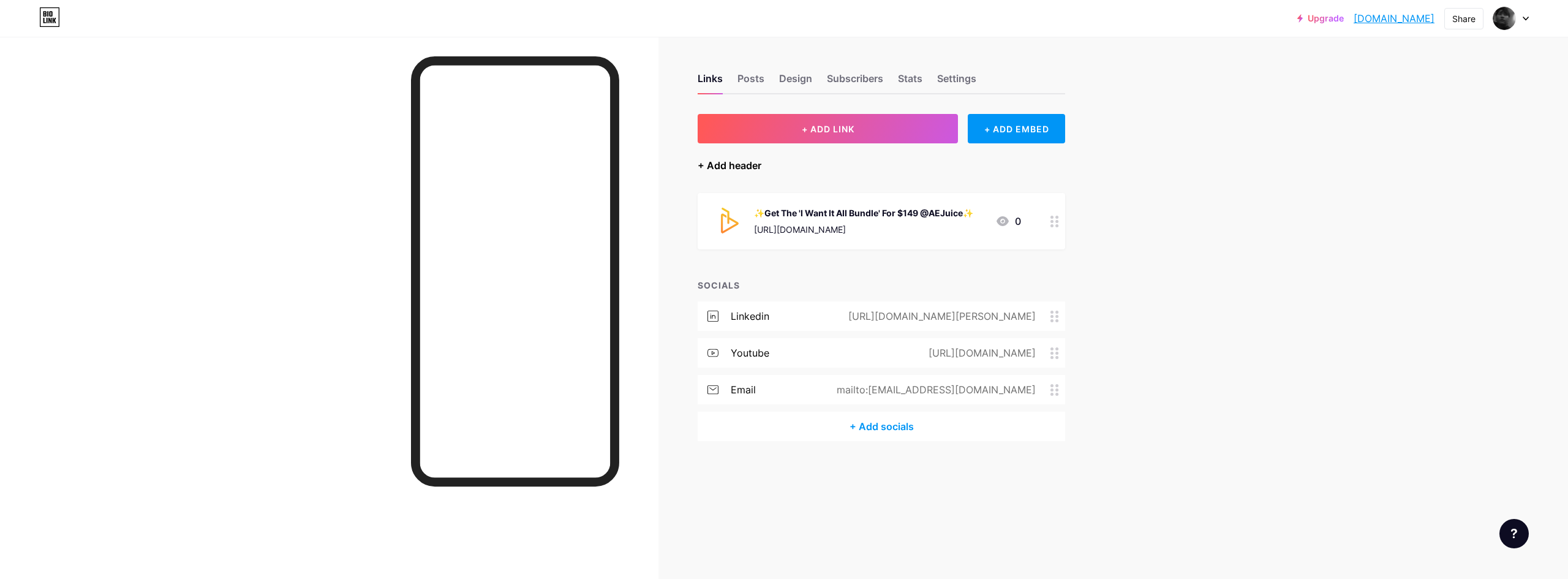
click at [740, 159] on div "+ Add header" at bounding box center [730, 165] width 64 height 15
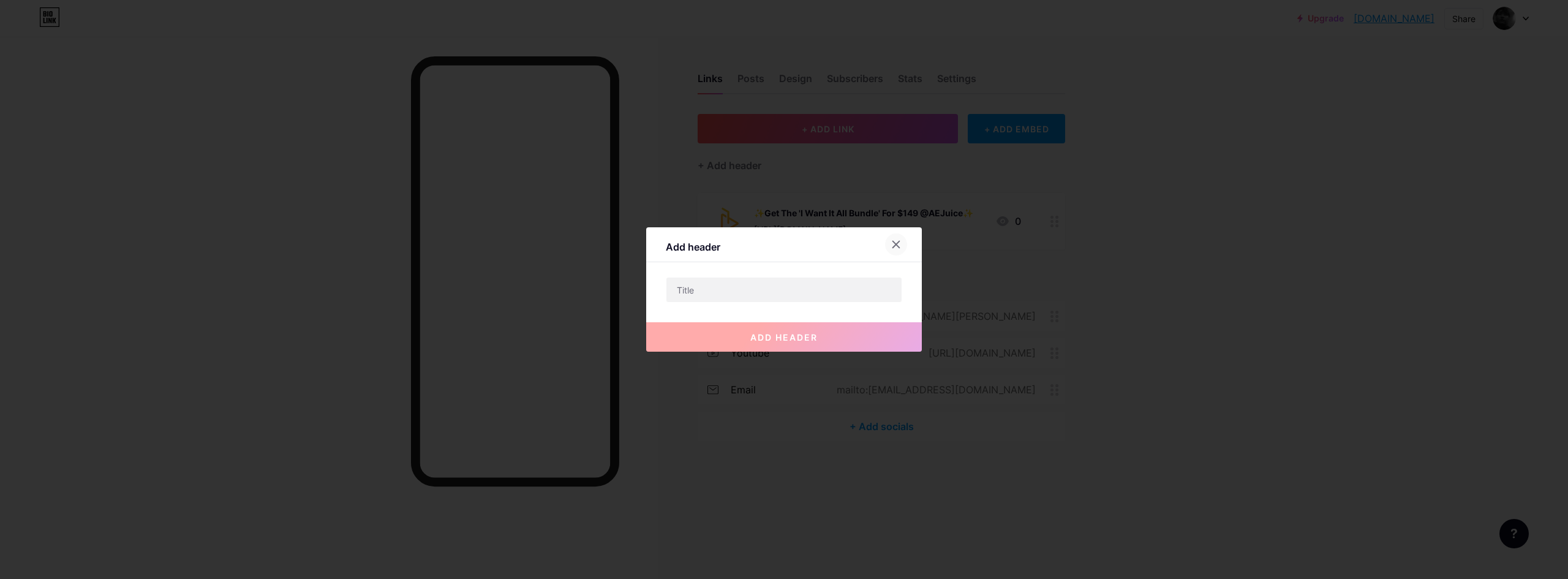
click at [896, 236] on div at bounding box center [896, 244] width 22 height 22
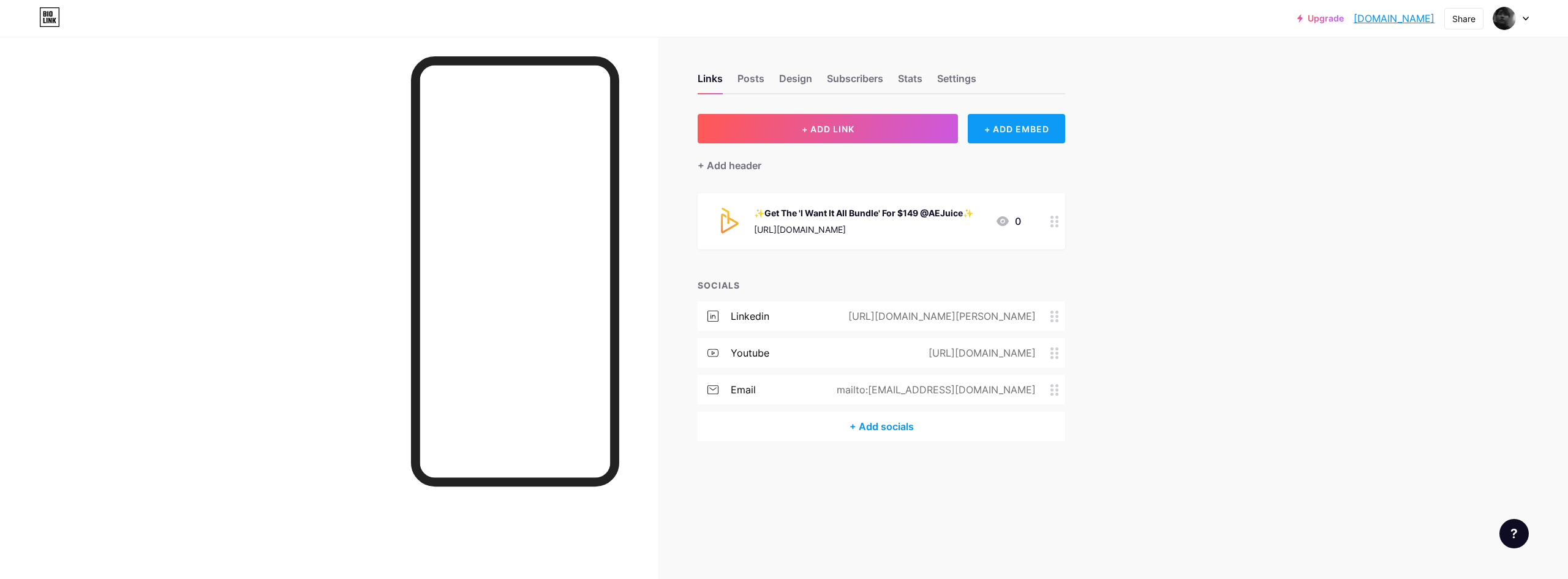
click at [990, 128] on div "+ ADD EMBED" at bounding box center [1016, 128] width 97 height 29
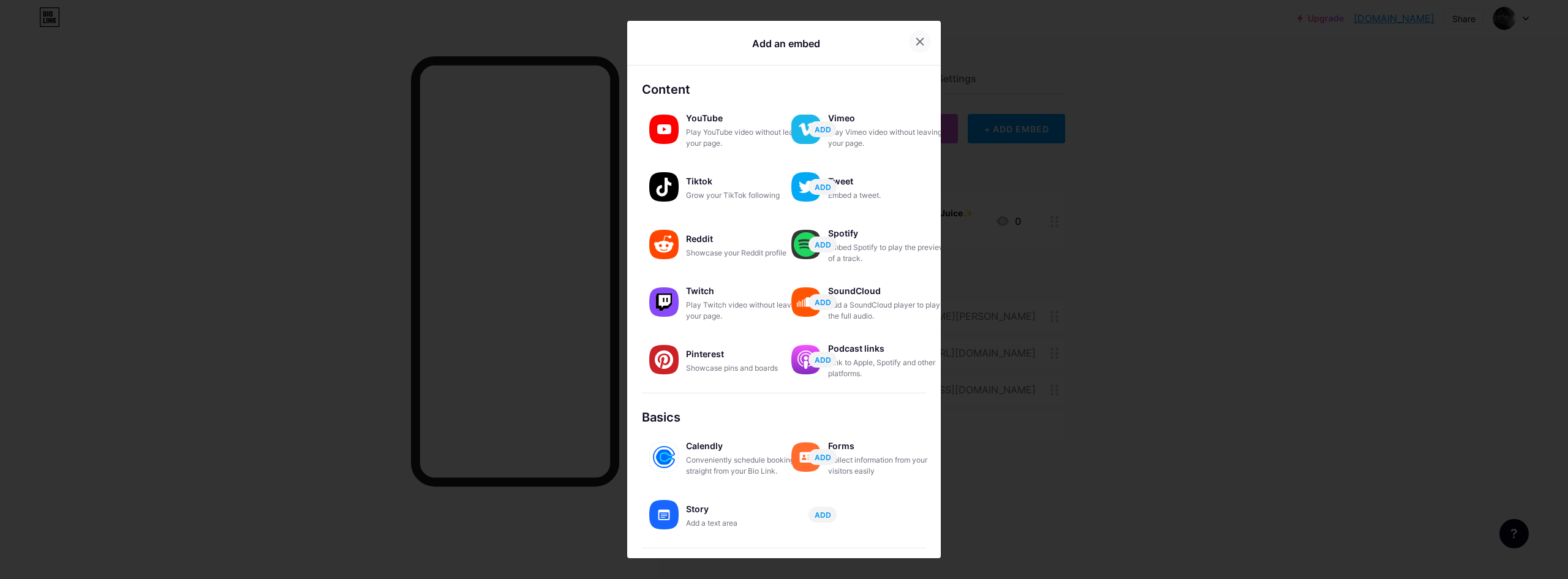
click at [916, 40] on icon at bounding box center [921, 42] width 10 height 10
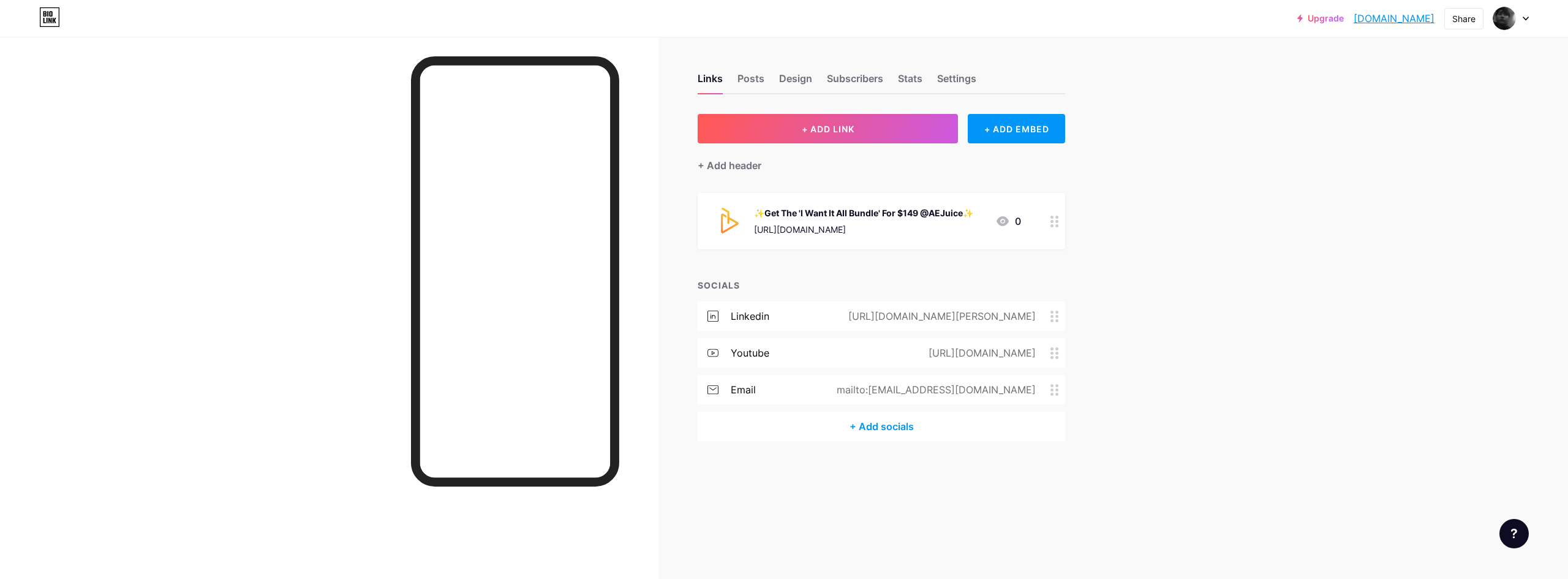
click at [1334, 12] on div "Upgrade sahilrana.bio.l... sahilrana.bio.link" at bounding box center [1365, 18] width 137 height 22
click at [1333, 13] on link "Upgrade" at bounding box center [1321, 18] width 46 height 10
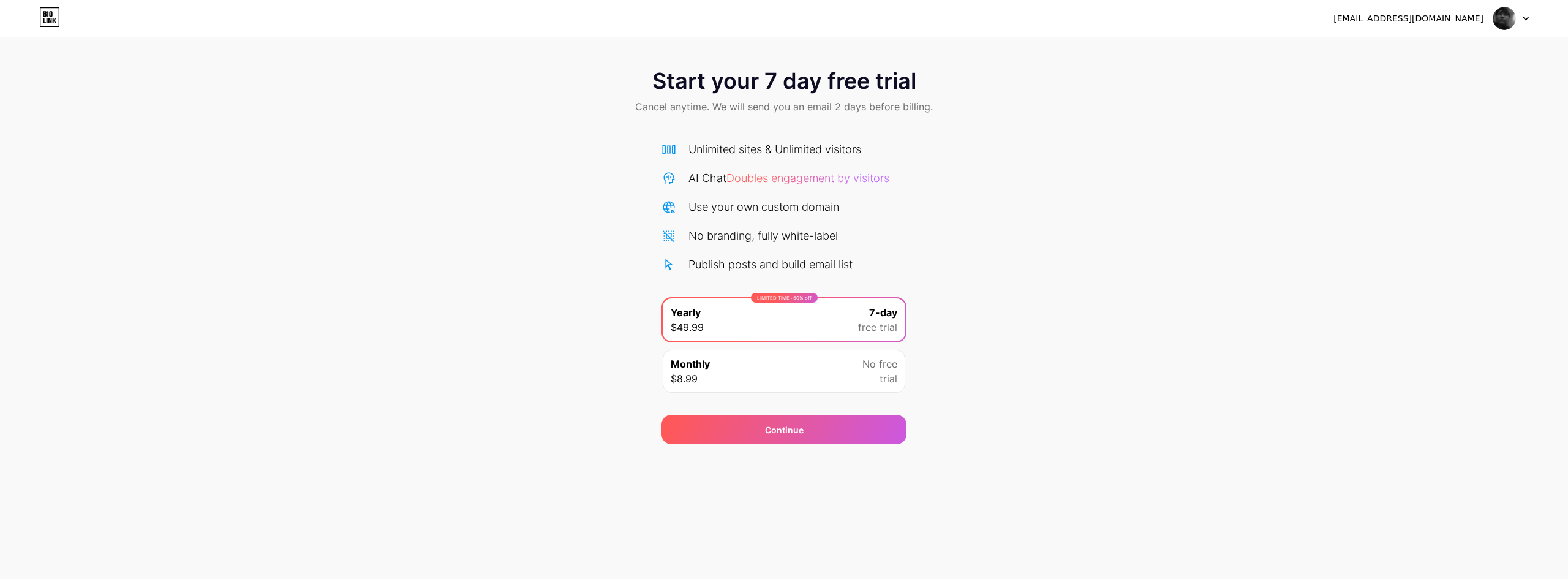
drag, startPoint x: 625, startPoint y: 250, endPoint x: 612, endPoint y: 245, distance: 13.9
